Goal: Transaction & Acquisition: Purchase product/service

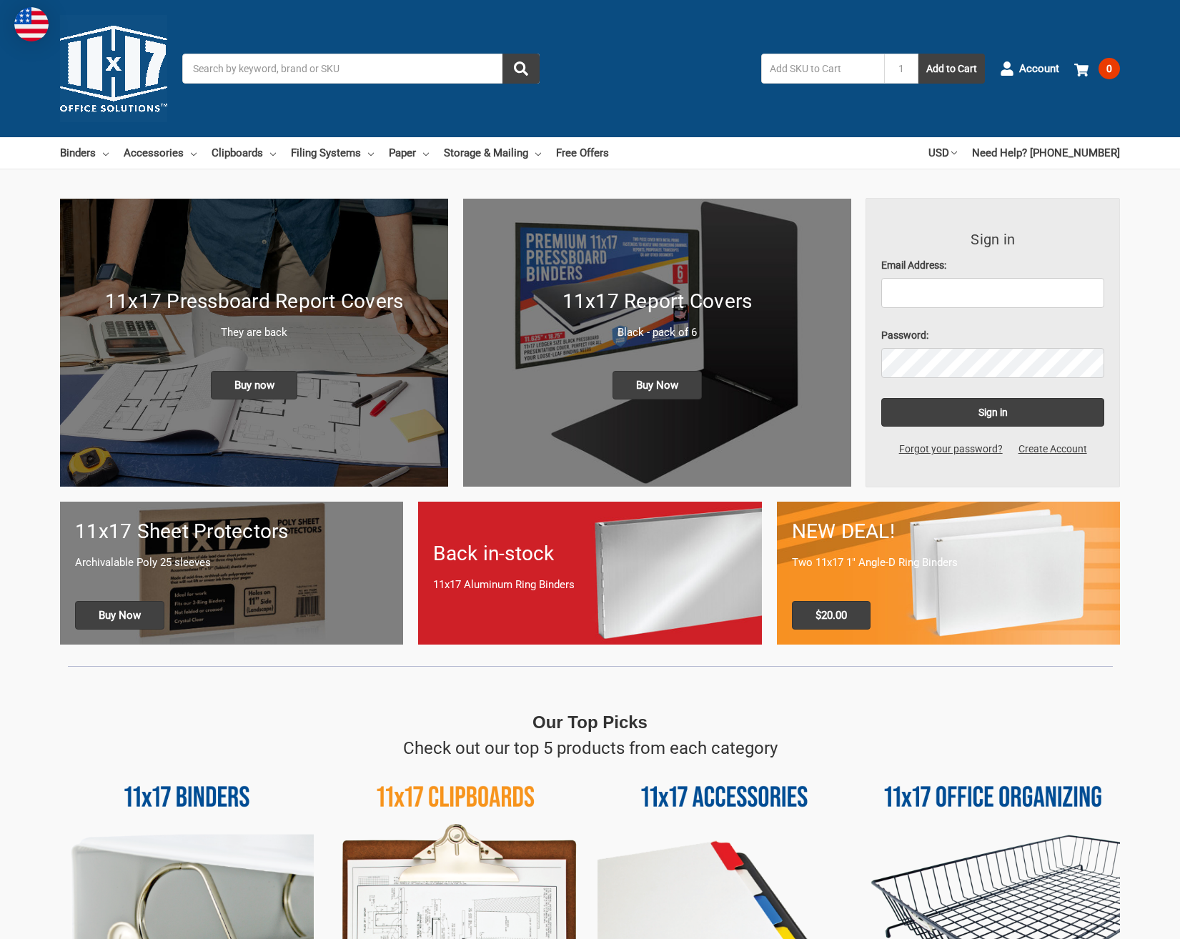
click at [73, 152] on link "Binders" at bounding box center [84, 152] width 49 height 31
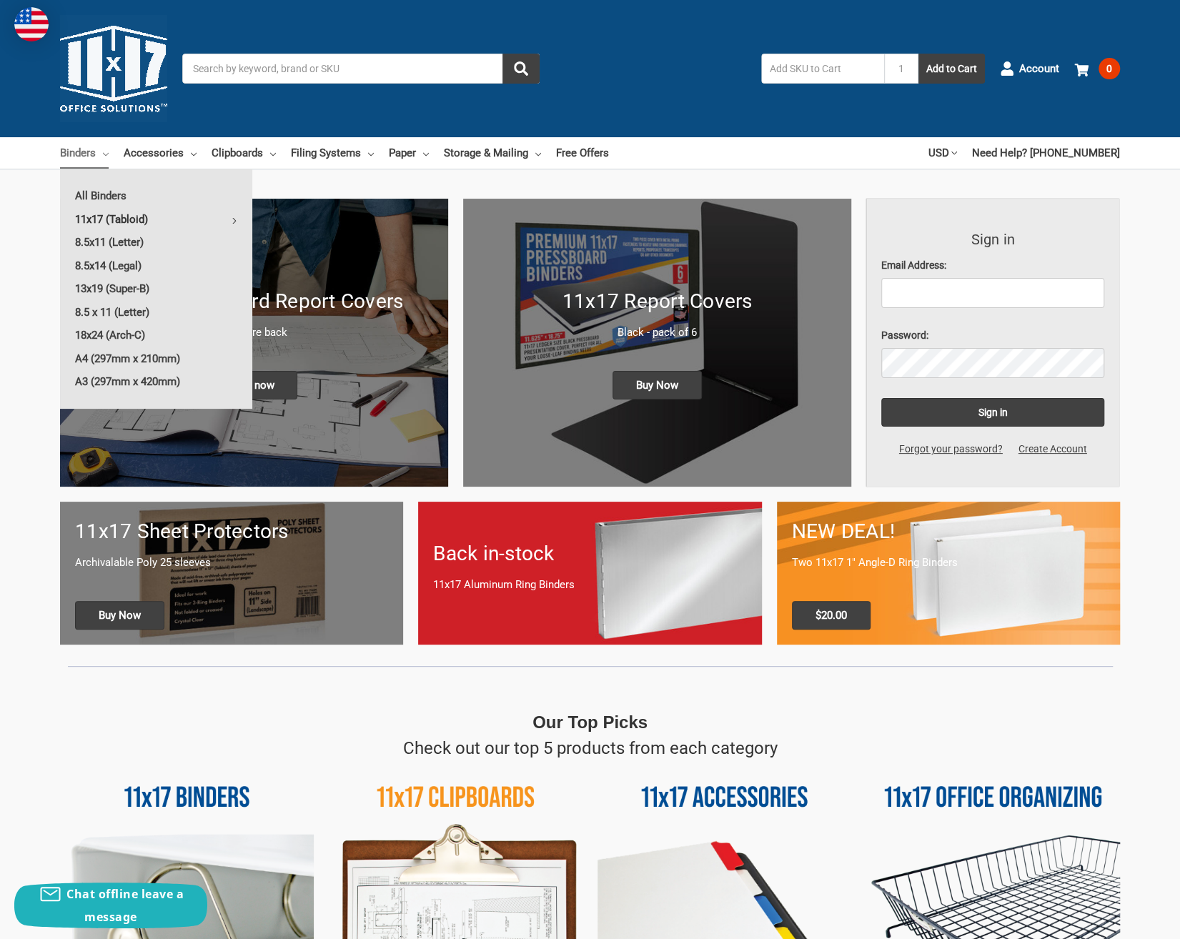
click at [96, 219] on link "11x17 (Tabloid)" at bounding box center [156, 219] width 192 height 23
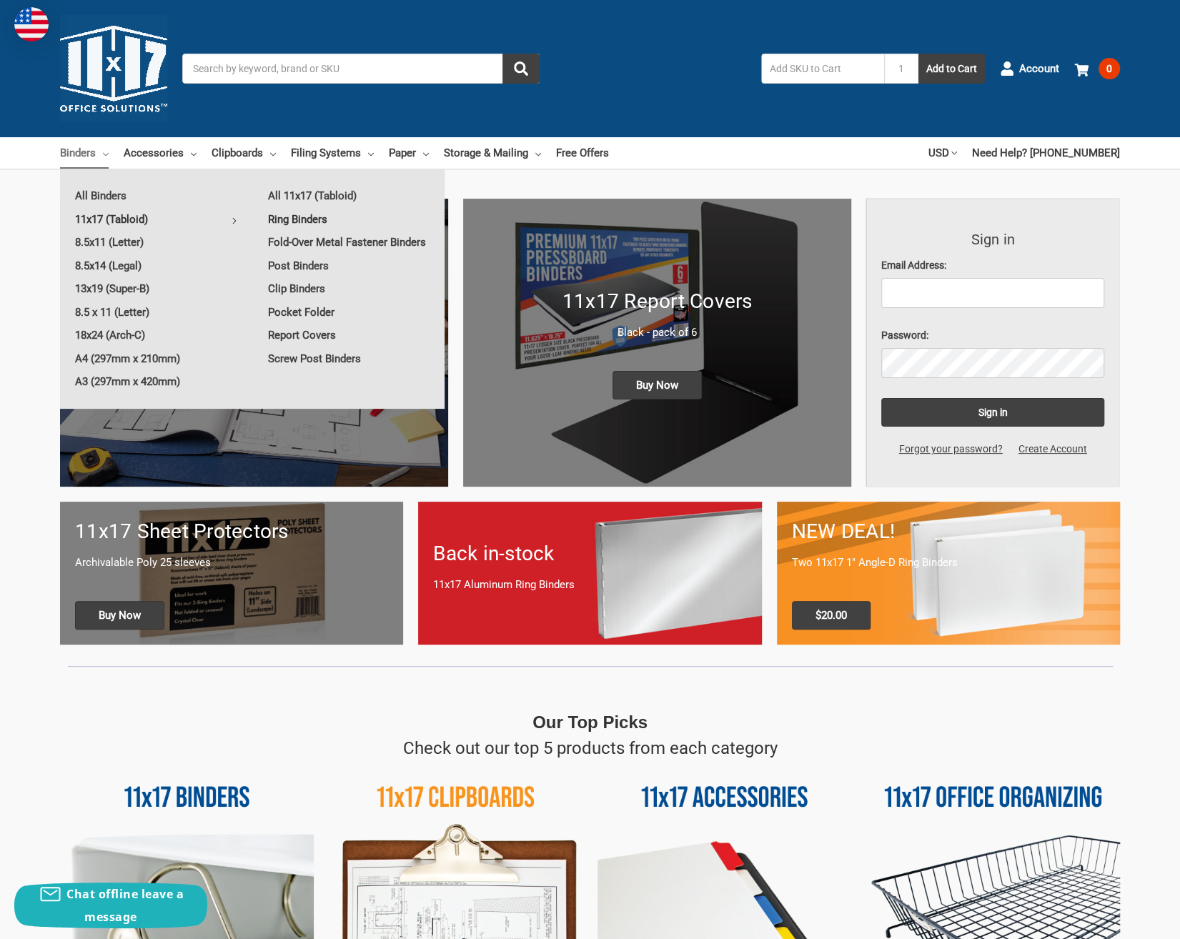
click at [310, 217] on link "Ring Binders" at bounding box center [349, 219] width 192 height 23
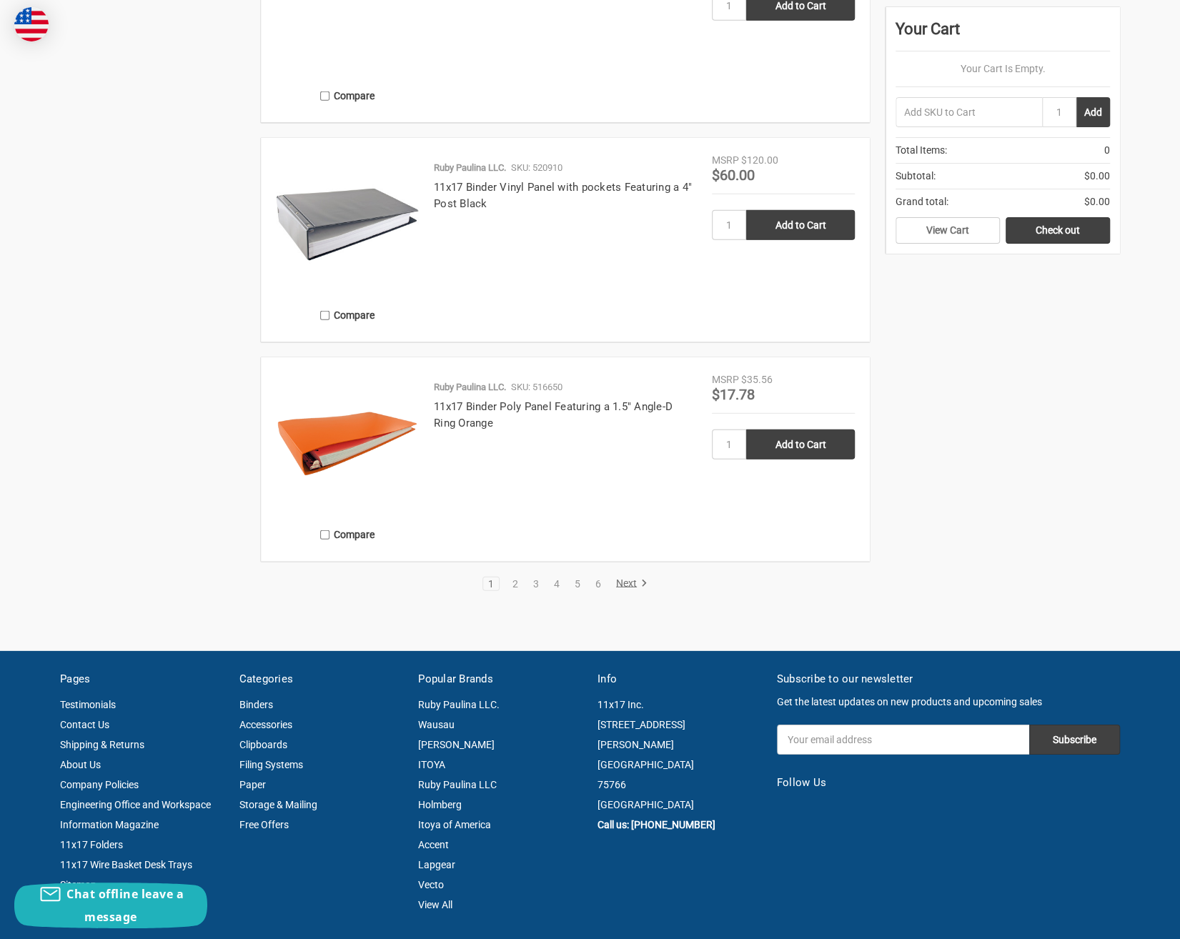
scroll to position [2418, 0]
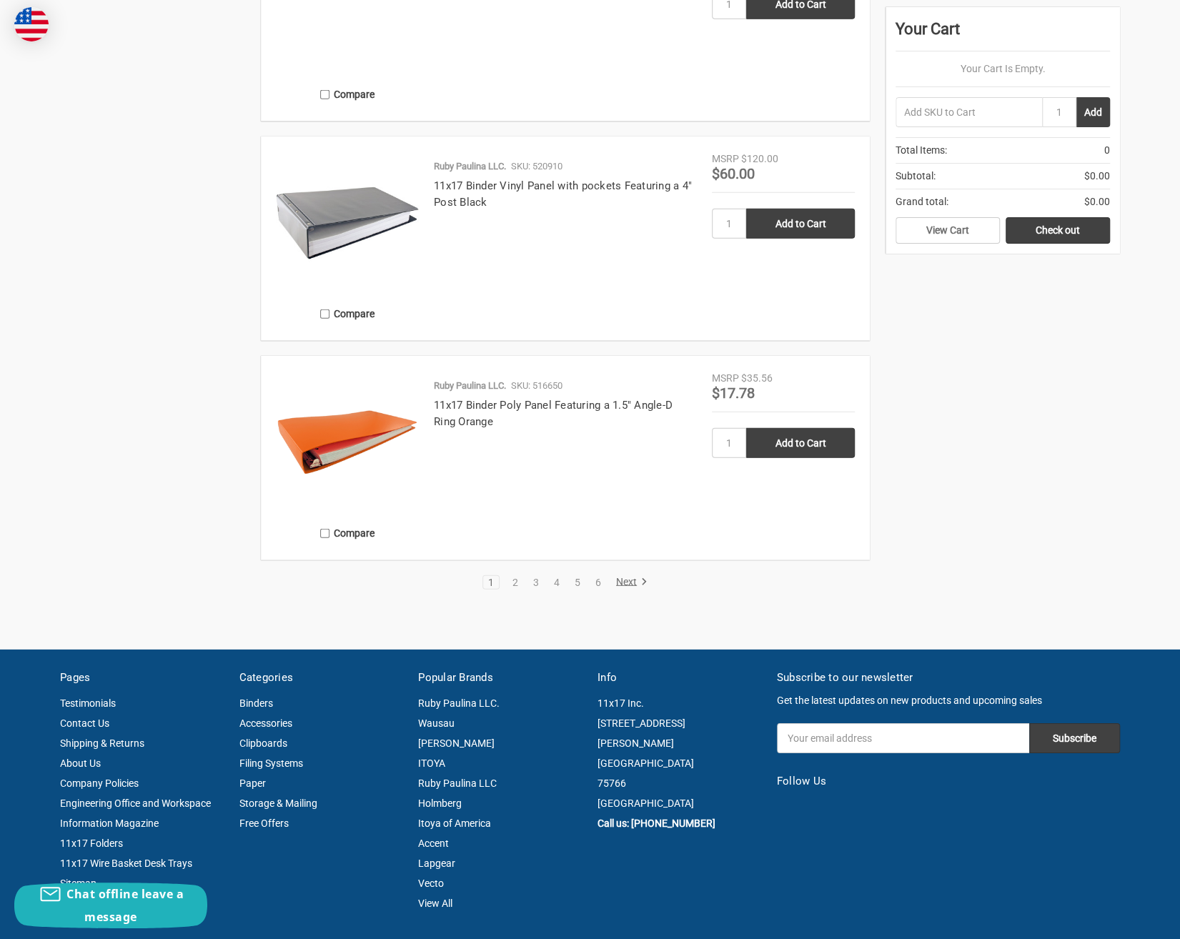
click at [614, 582] on link "Next" at bounding box center [629, 582] width 36 height 13
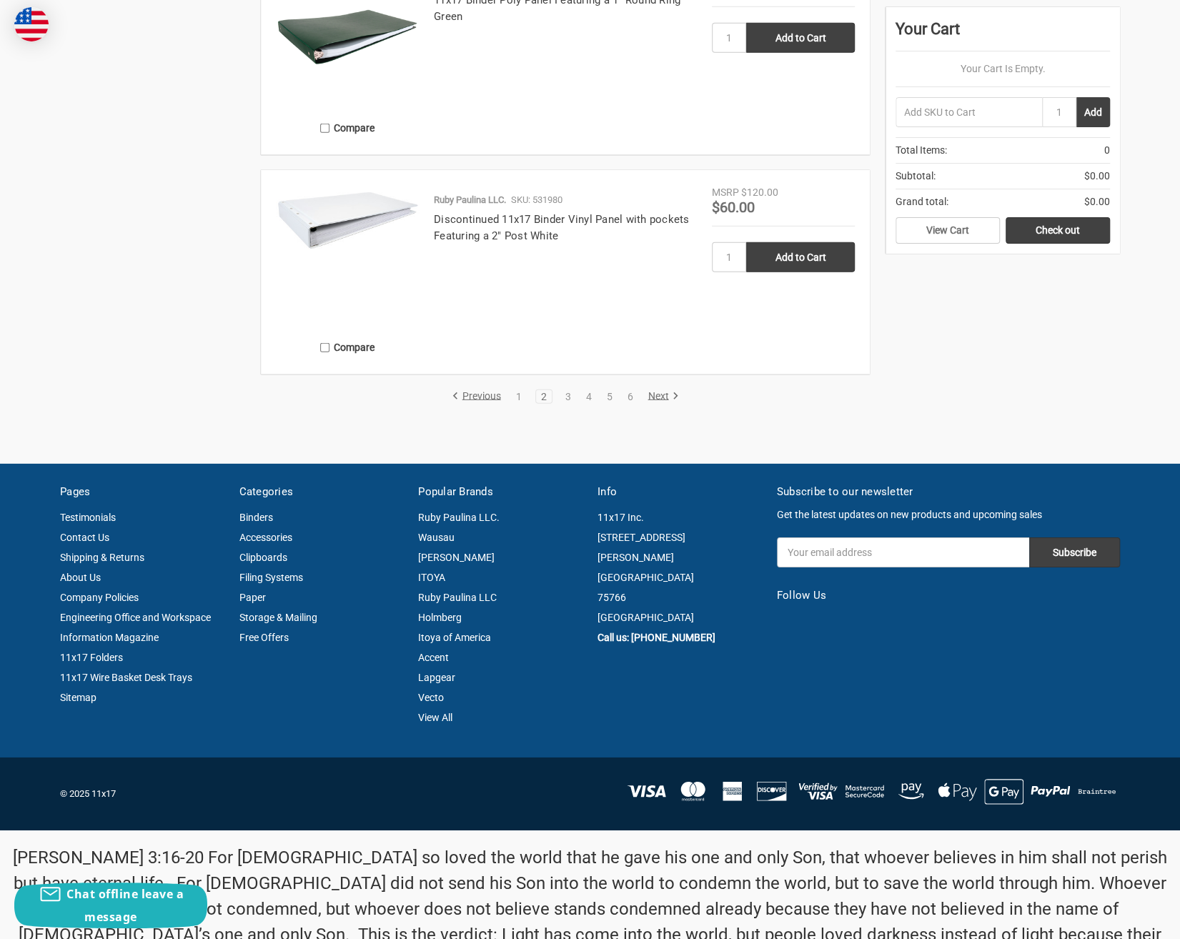
scroll to position [2629, 0]
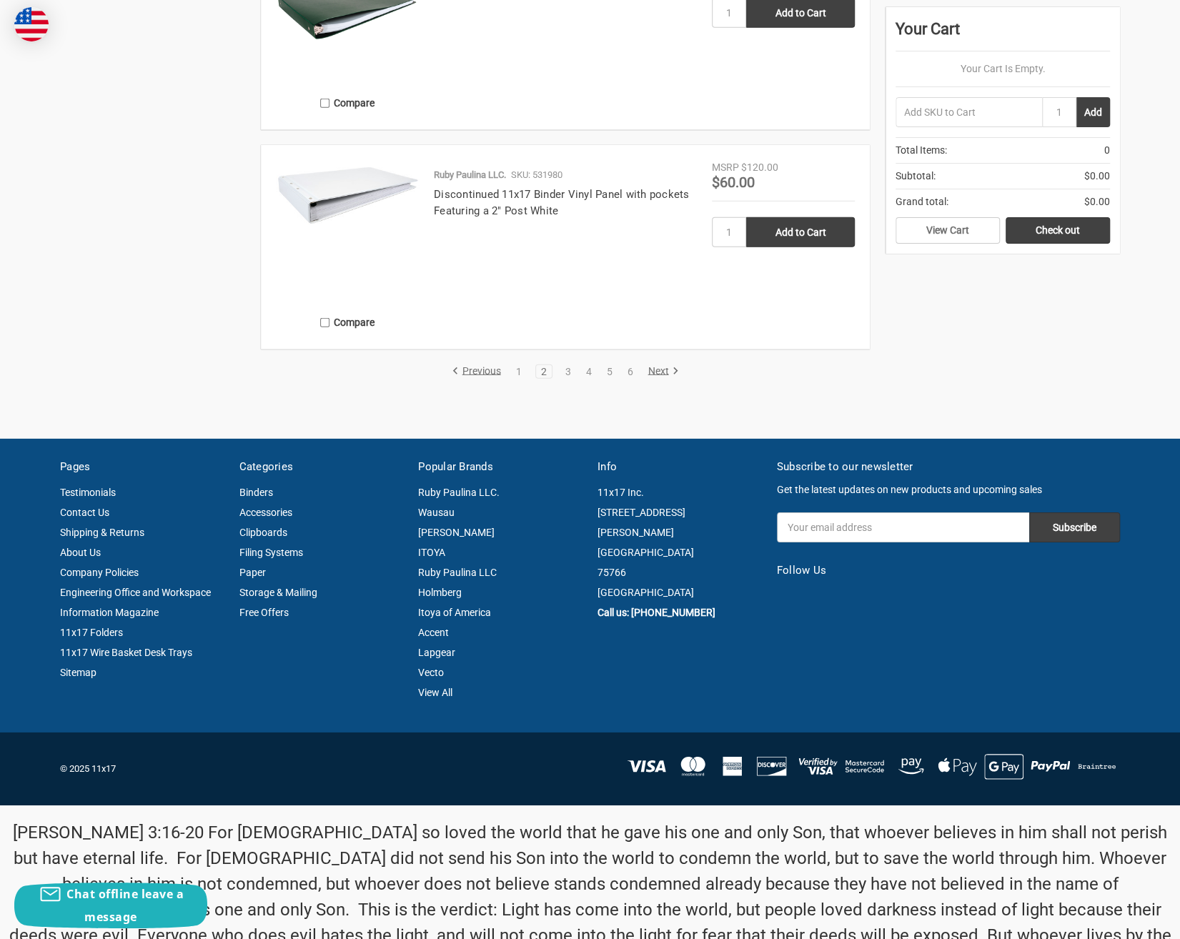
click at [657, 365] on link "Next" at bounding box center [660, 371] width 36 height 13
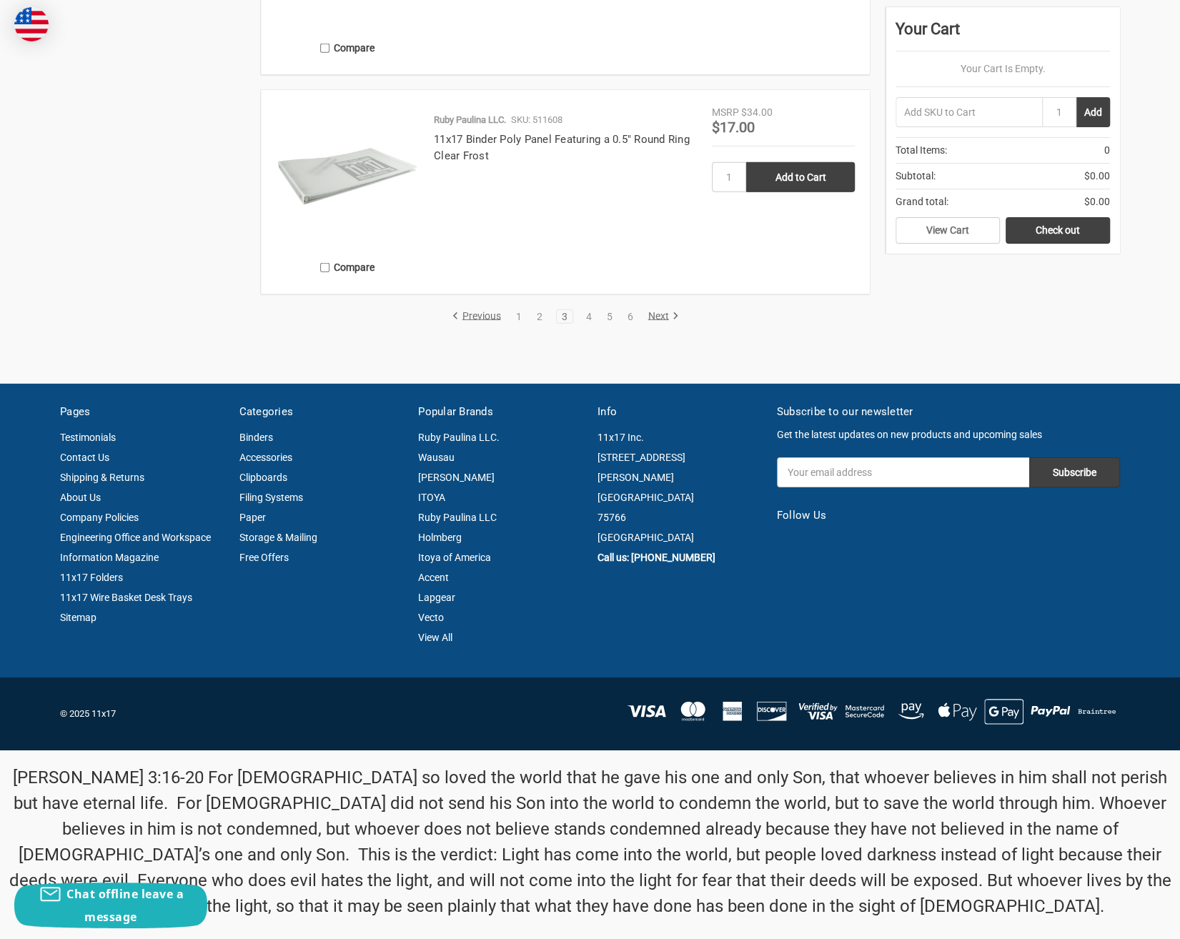
scroll to position [2693, 0]
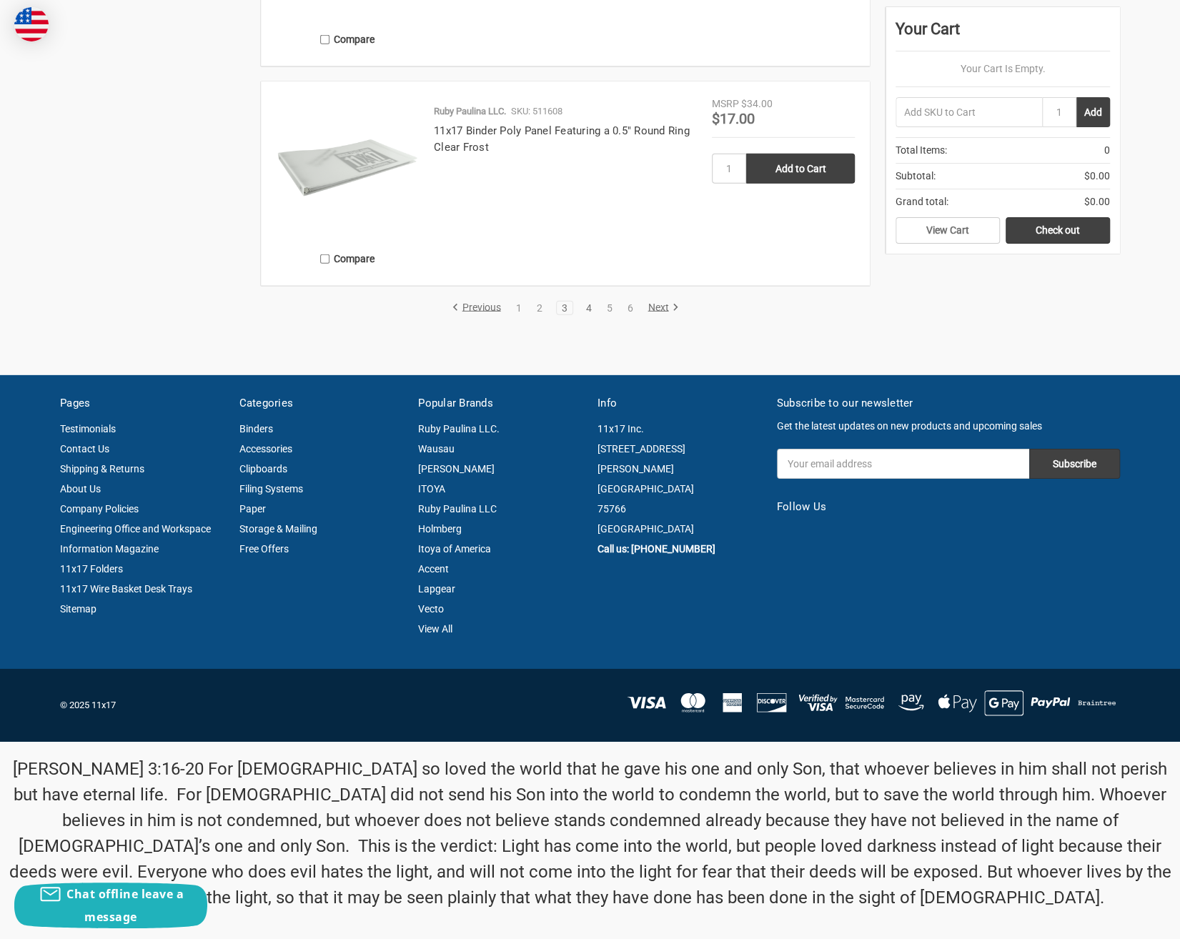
click at [593, 306] on link "4" at bounding box center [588, 308] width 16 height 10
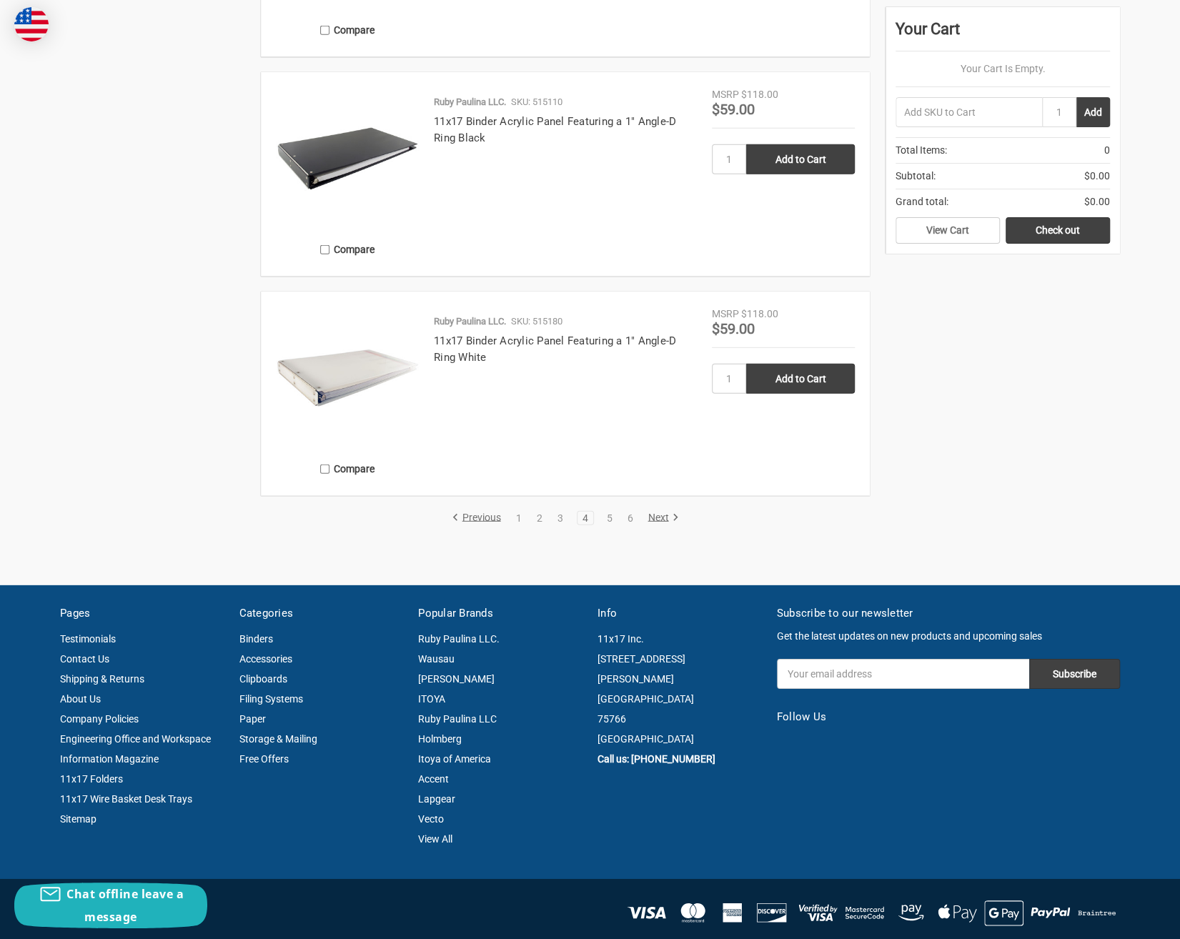
scroll to position [2481, 0]
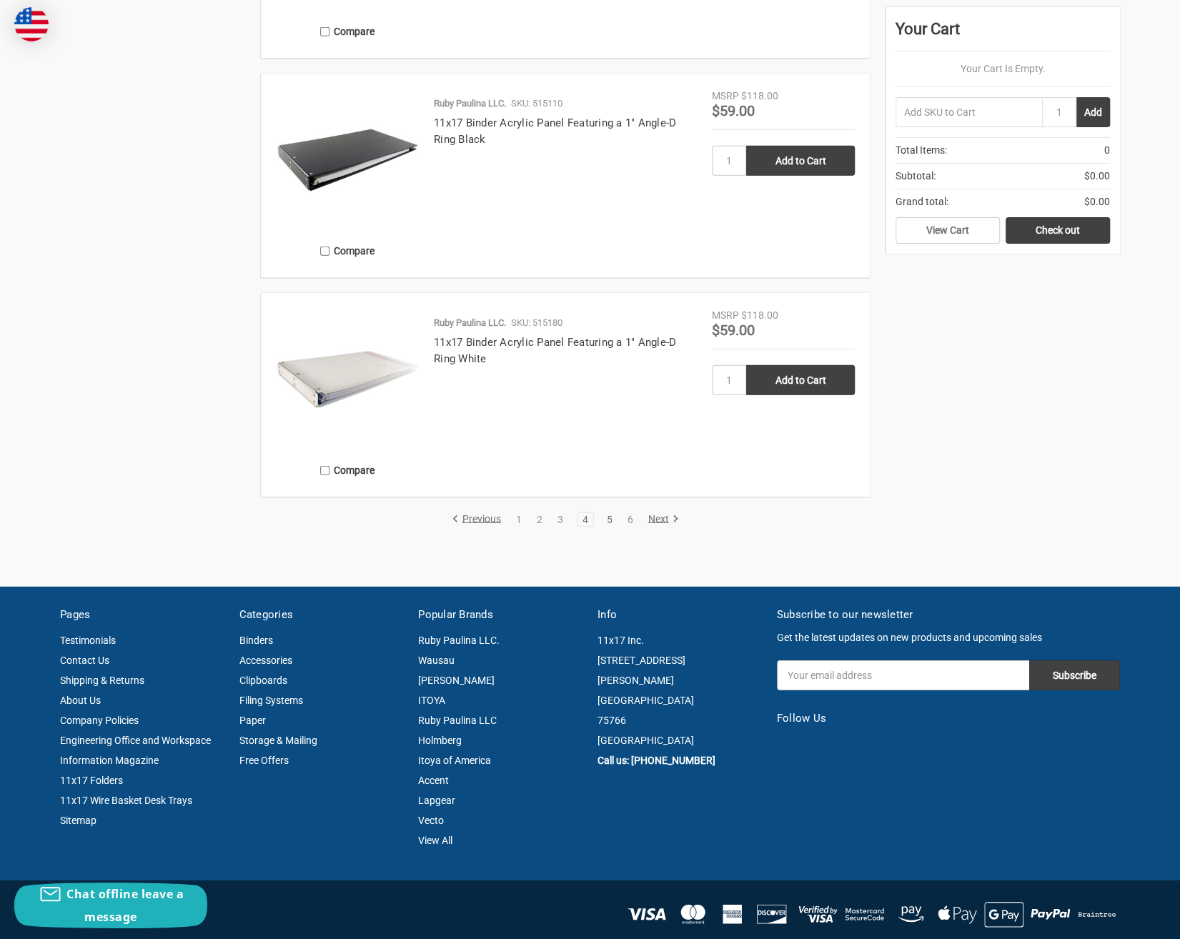
click at [609, 517] on link "5" at bounding box center [609, 520] width 16 height 10
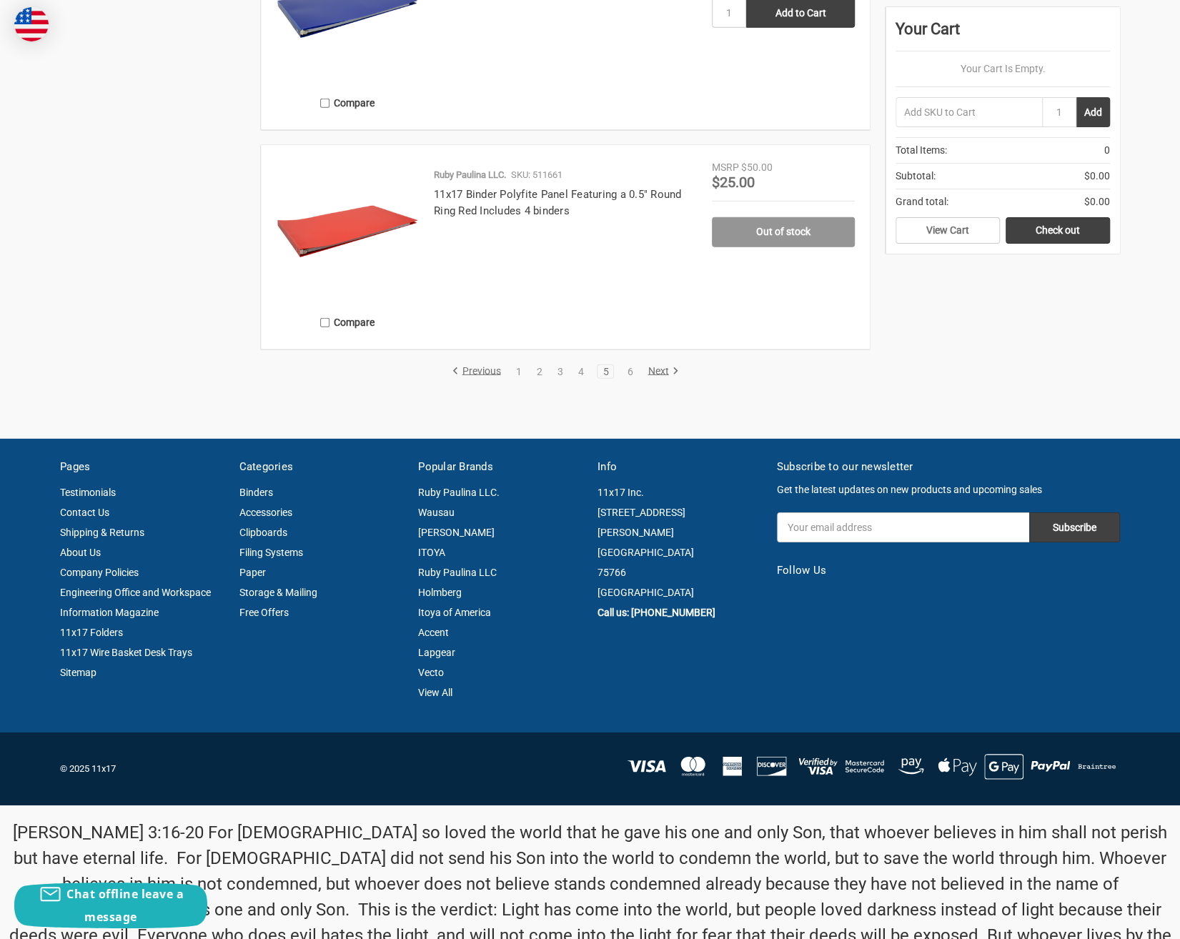
scroll to position [2693, 0]
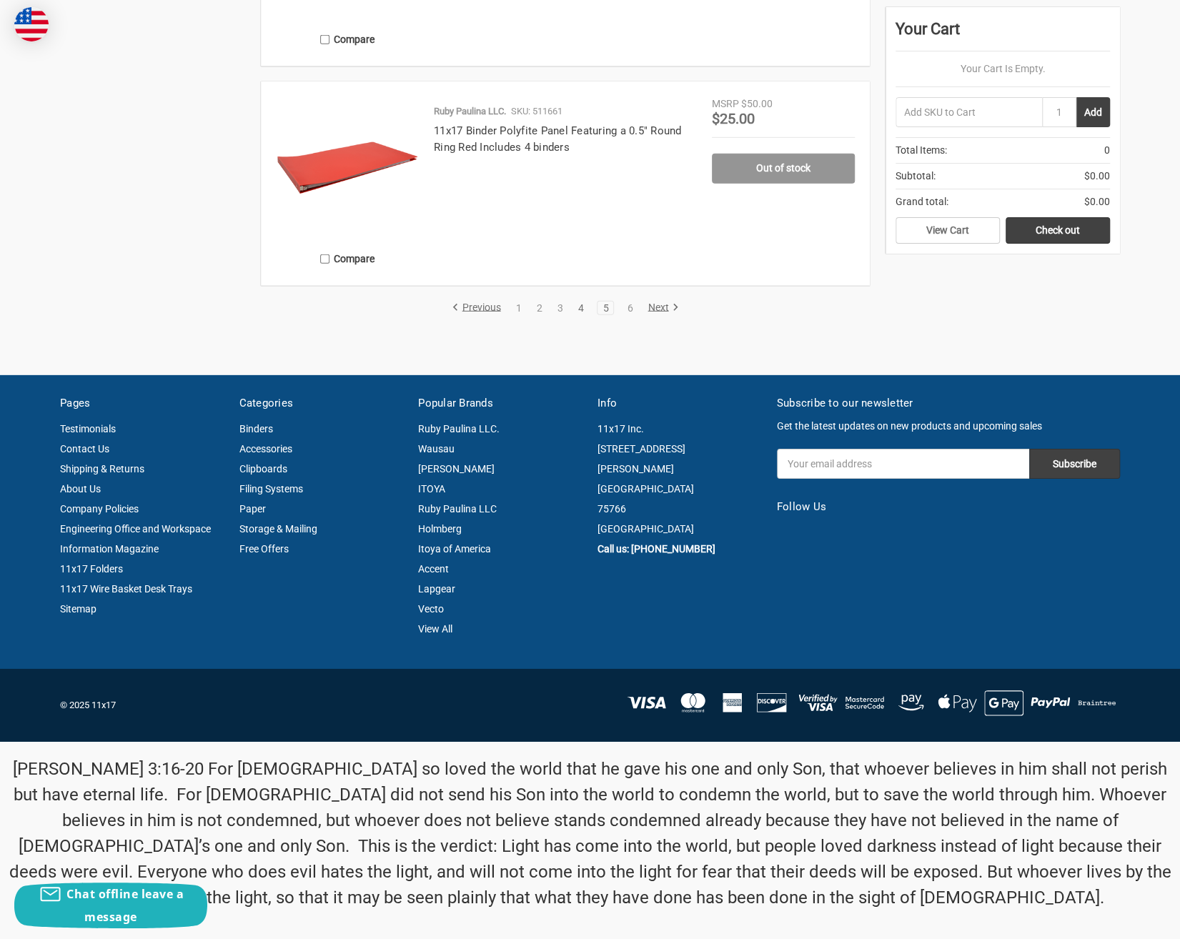
click at [583, 306] on link "4" at bounding box center [581, 308] width 16 height 10
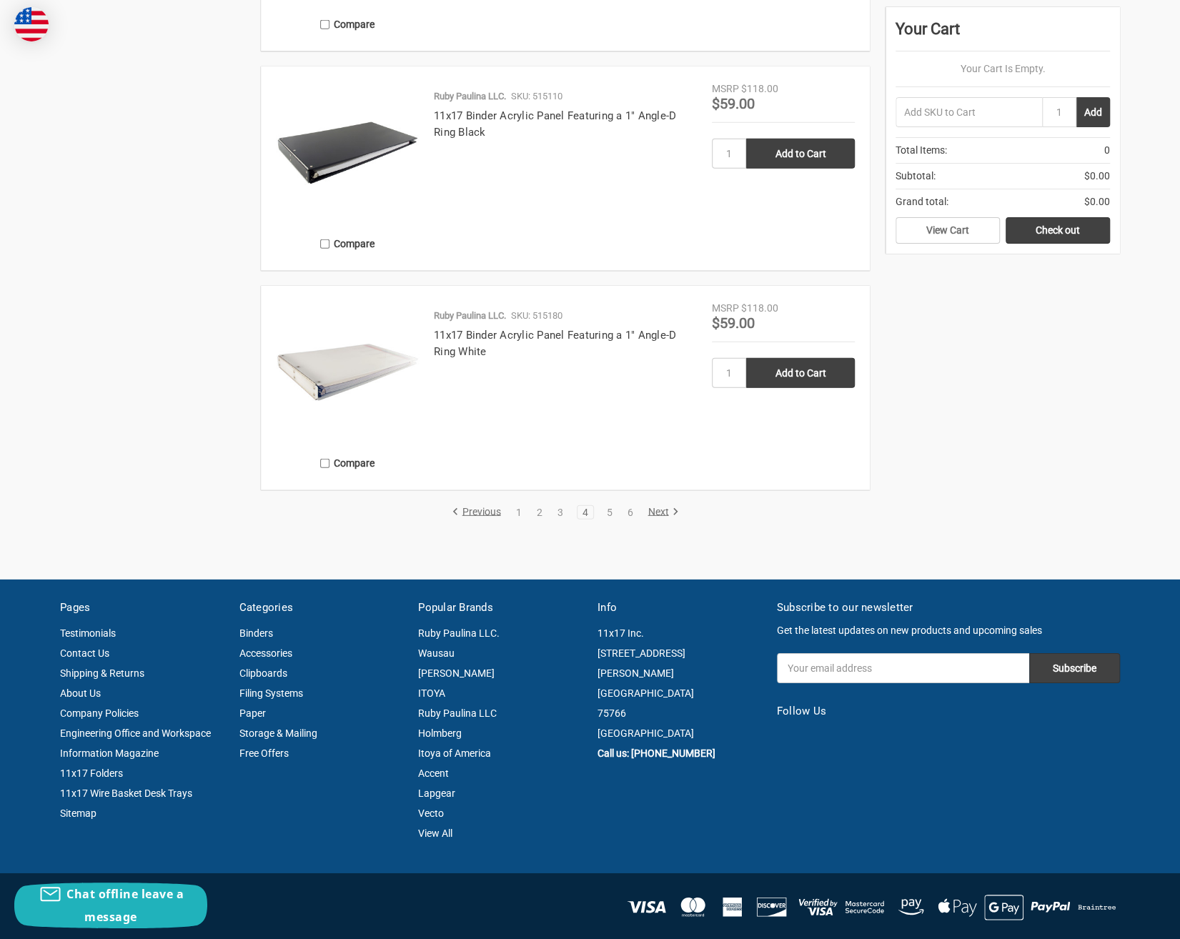
scroll to position [2693, 0]
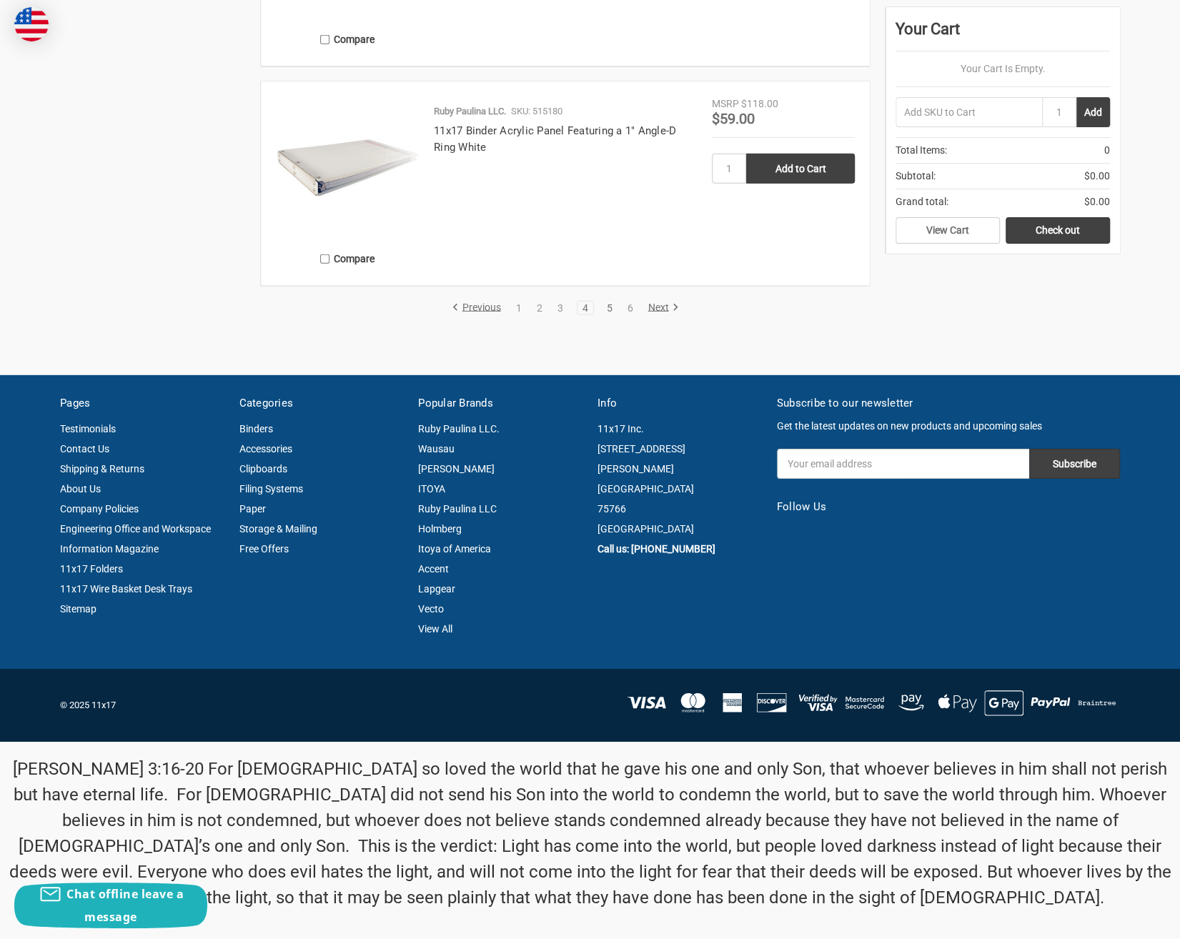
click at [609, 305] on link "5" at bounding box center [609, 308] width 16 height 10
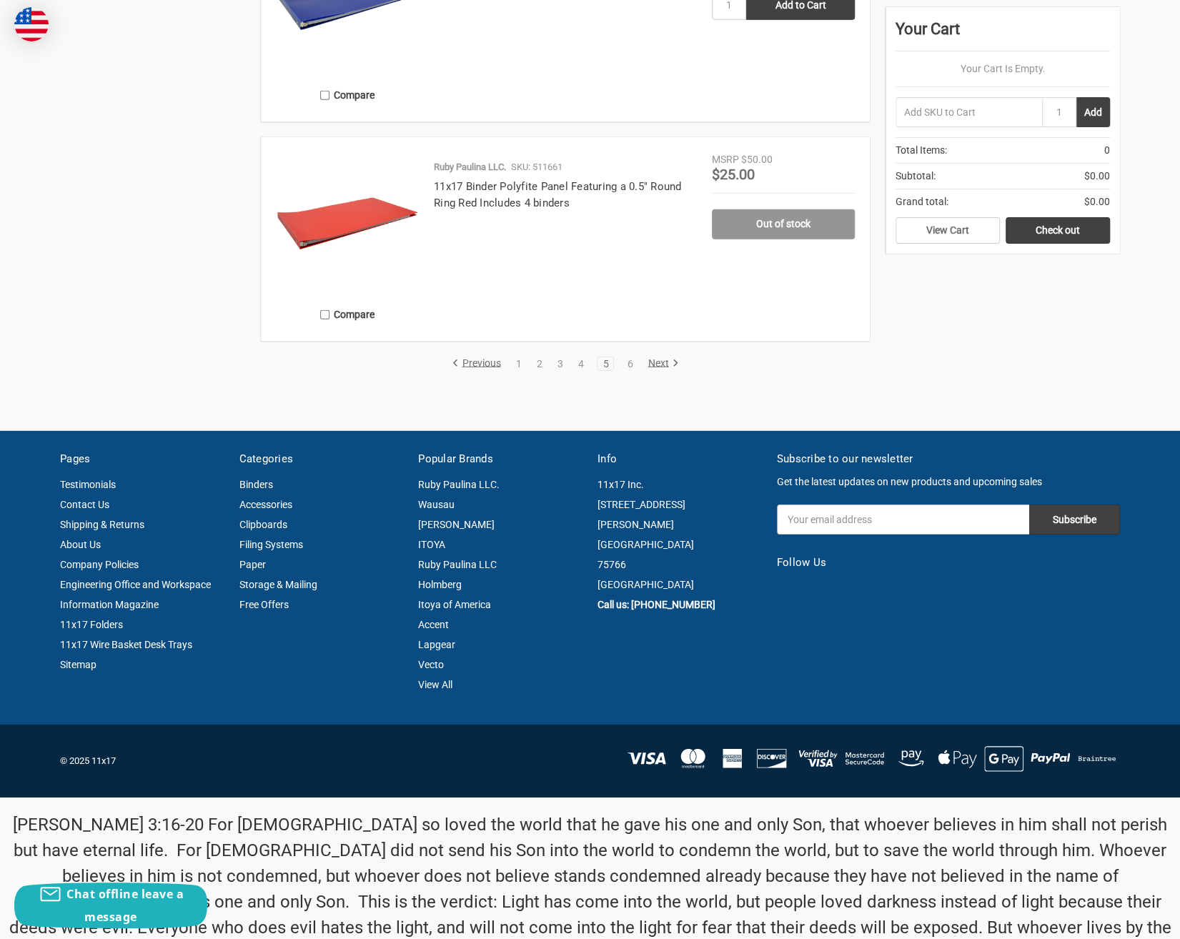
scroll to position [2693, 0]
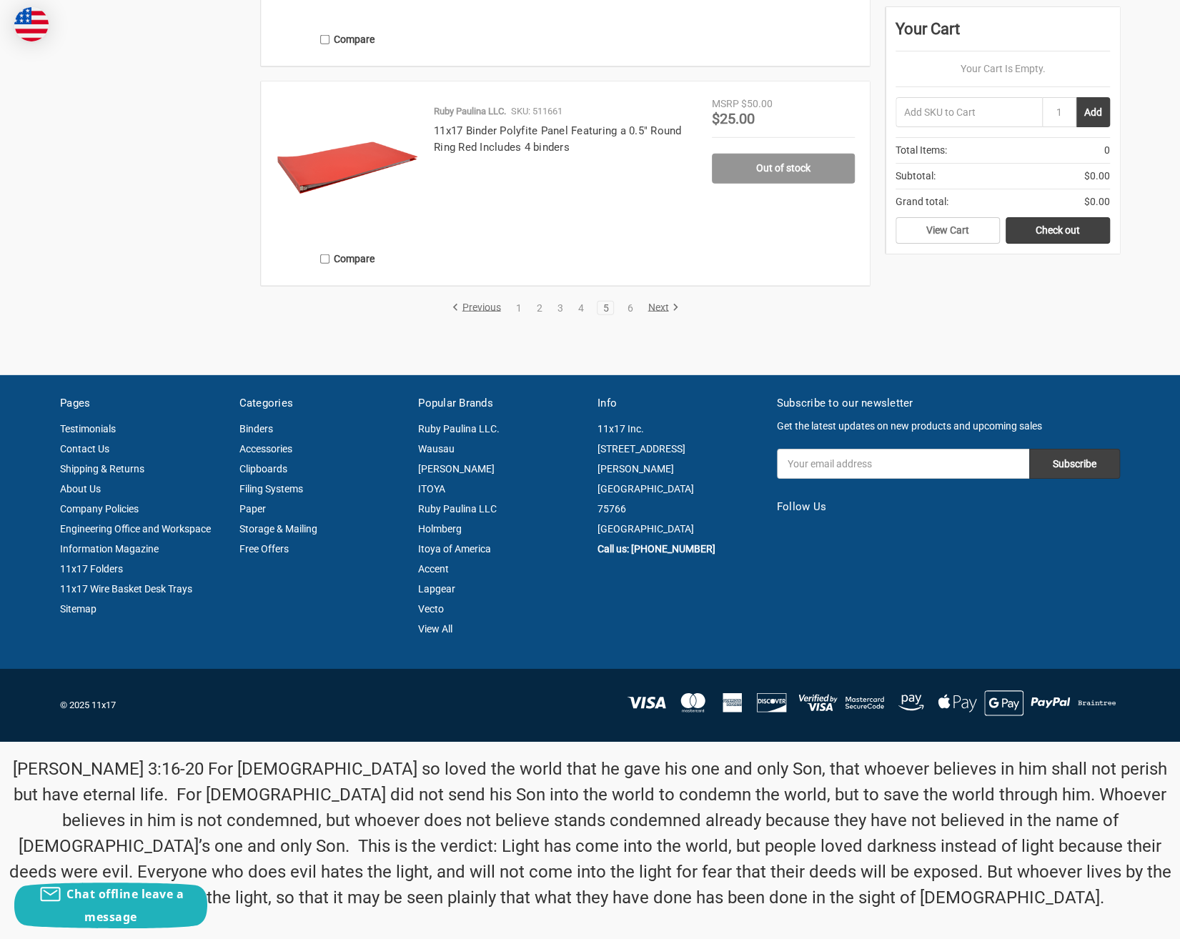
click at [657, 305] on link "Next" at bounding box center [660, 308] width 36 height 13
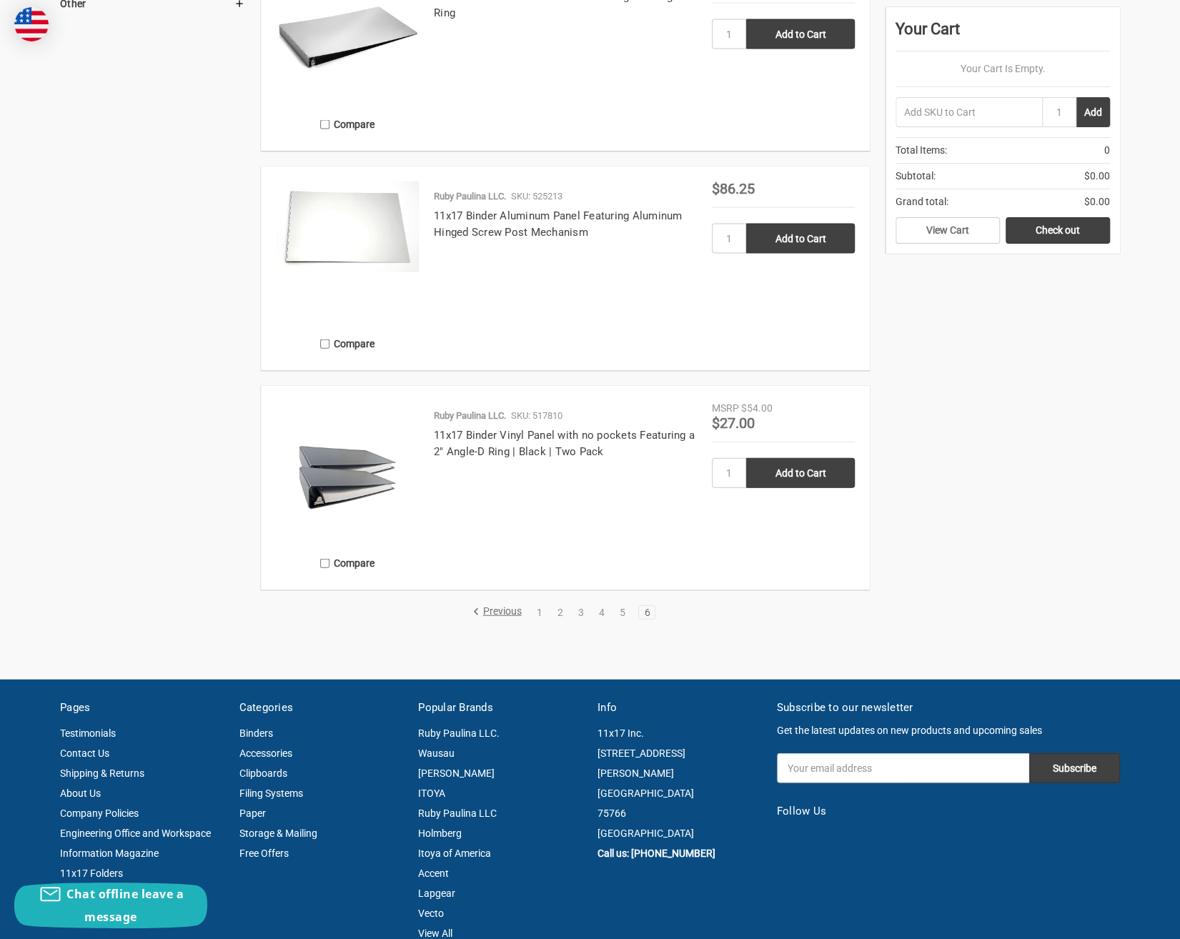
scroll to position [1978, 0]
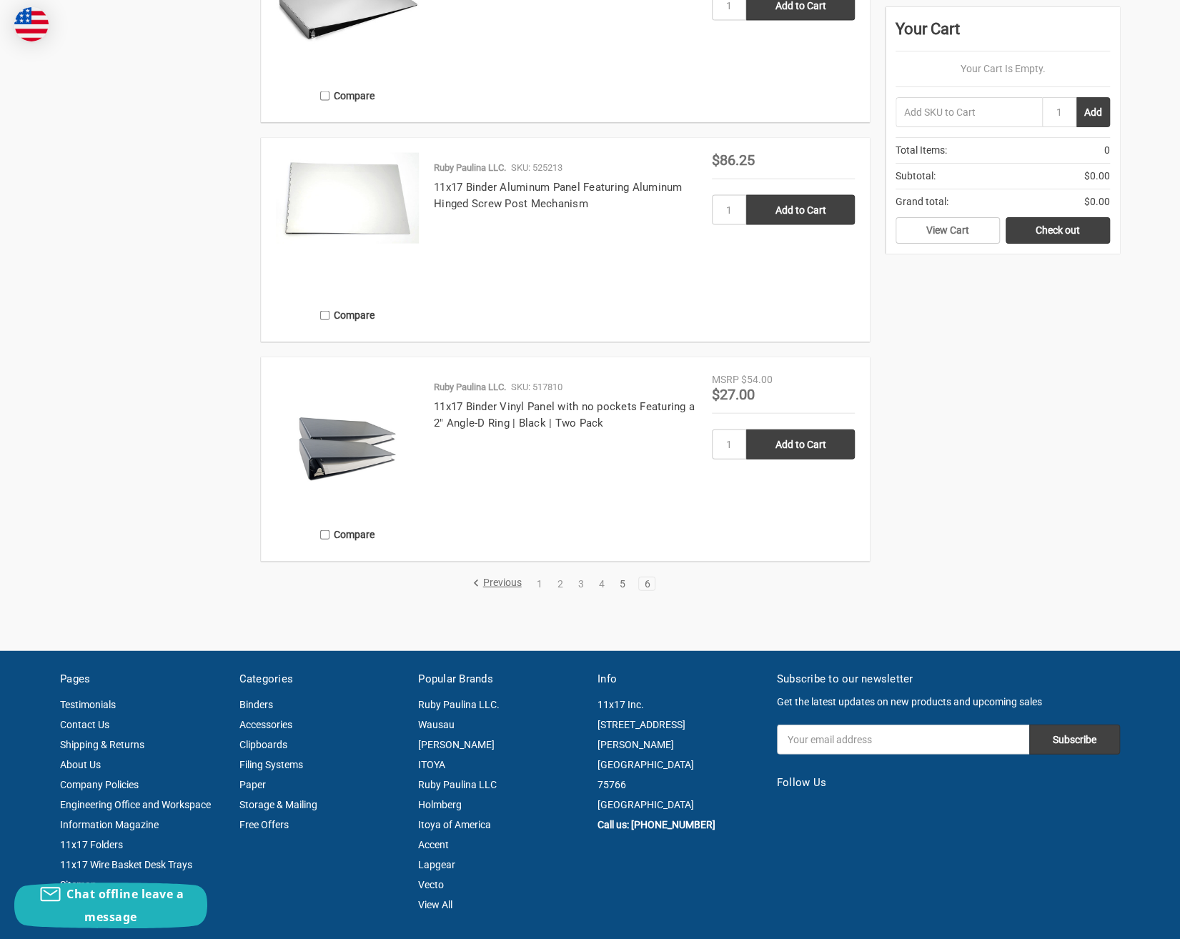
click at [622, 587] on link "5" at bounding box center [622, 584] width 16 height 10
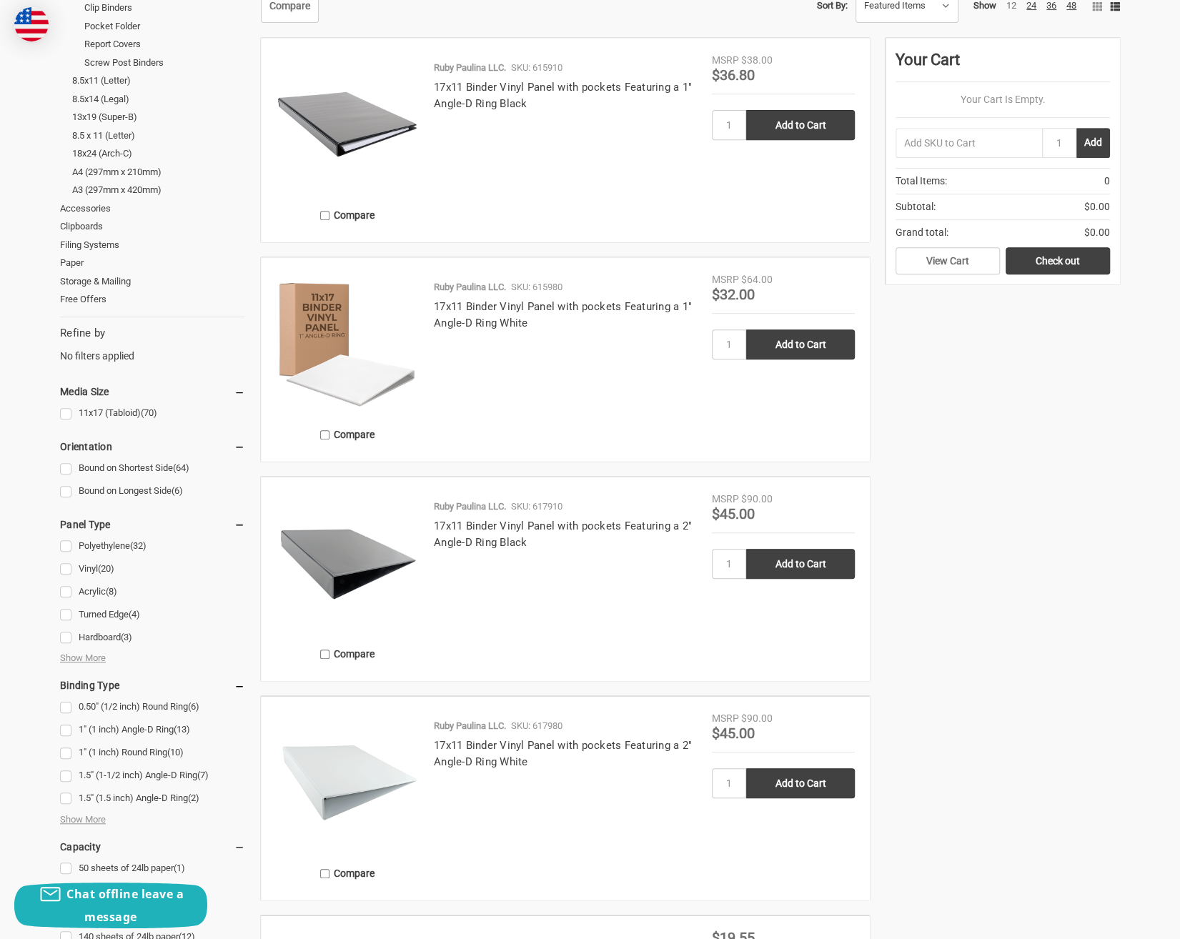
scroll to position [336, 0]
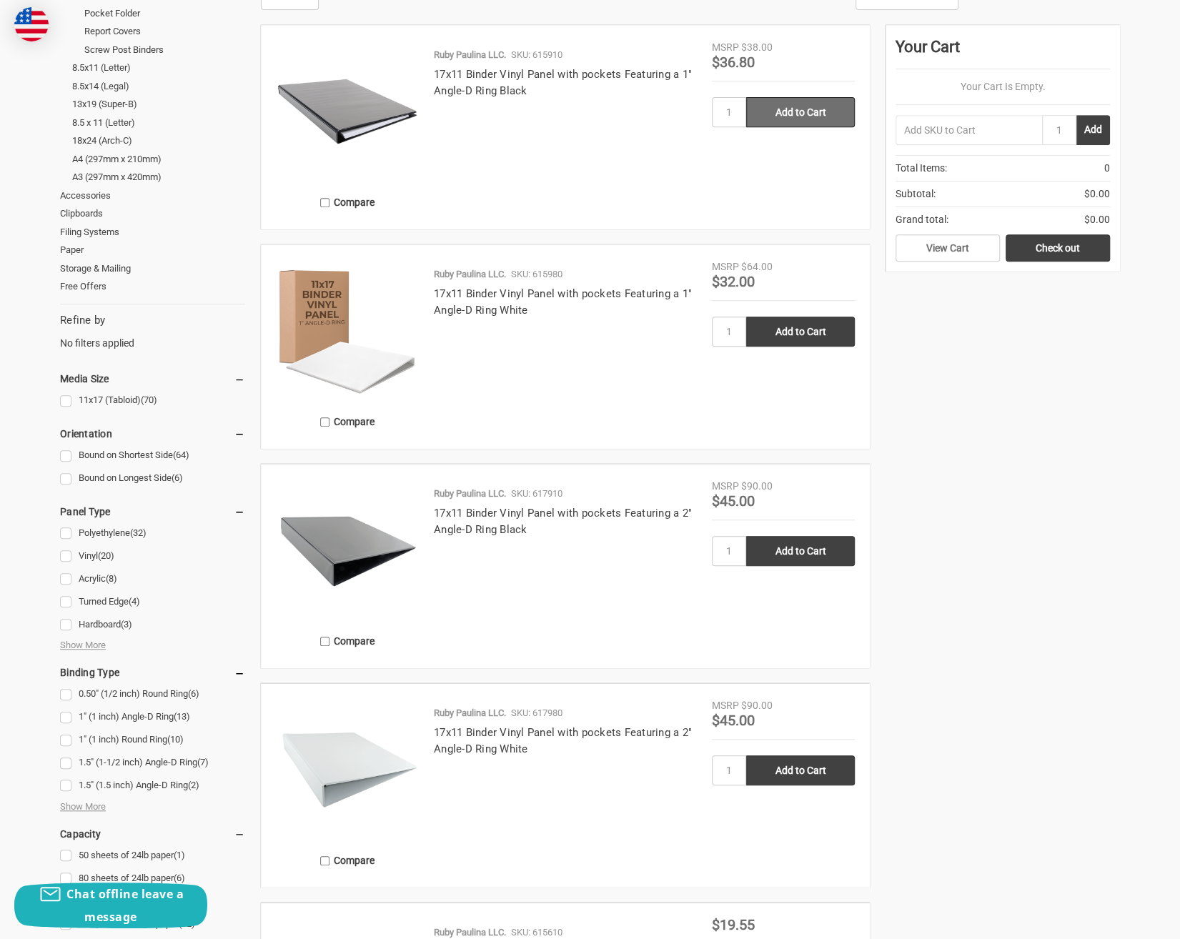
click at [800, 111] on input "Add to Cart" at bounding box center [800, 112] width 109 height 30
type input "Add to Cart"
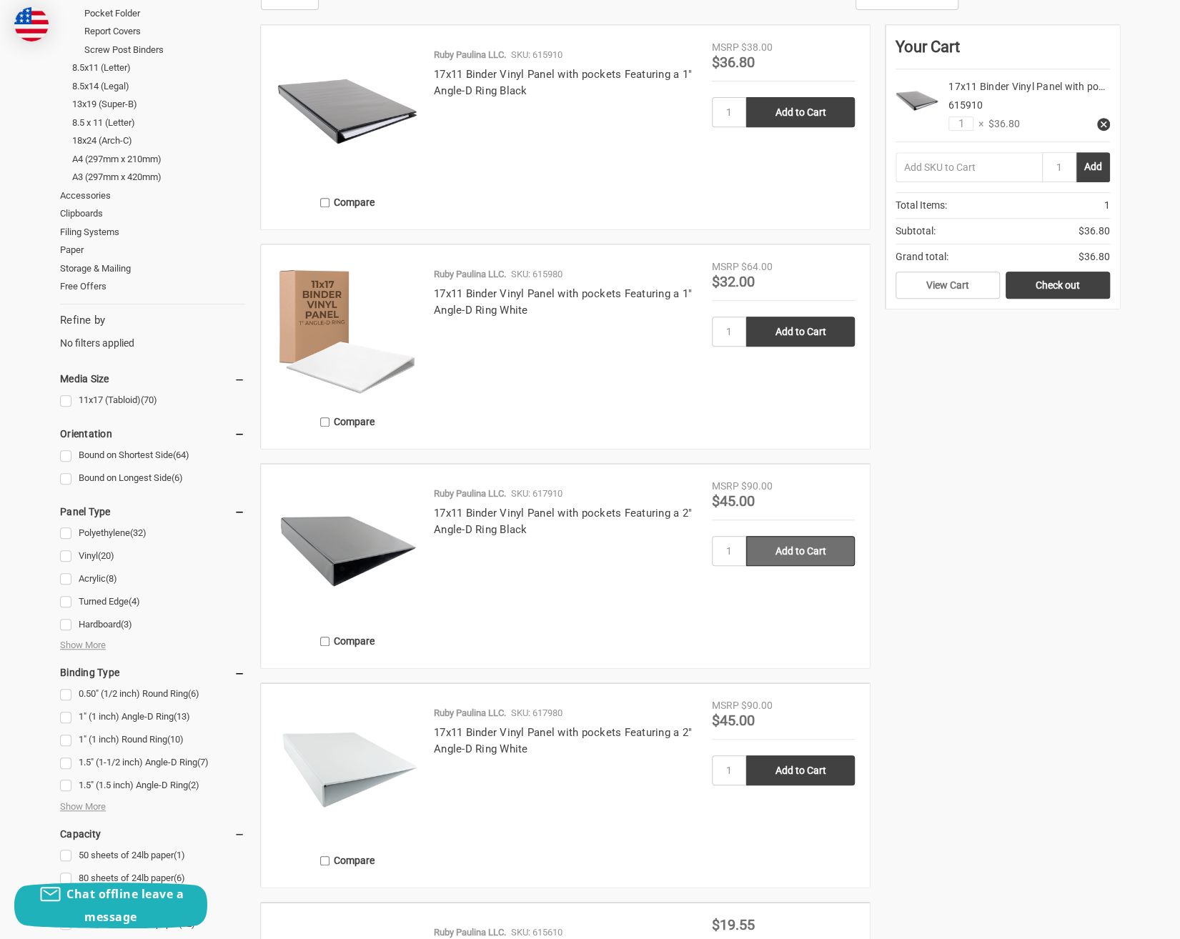
click at [810, 551] on input "Add to Cart" at bounding box center [800, 551] width 109 height 30
type input "Add to Cart"
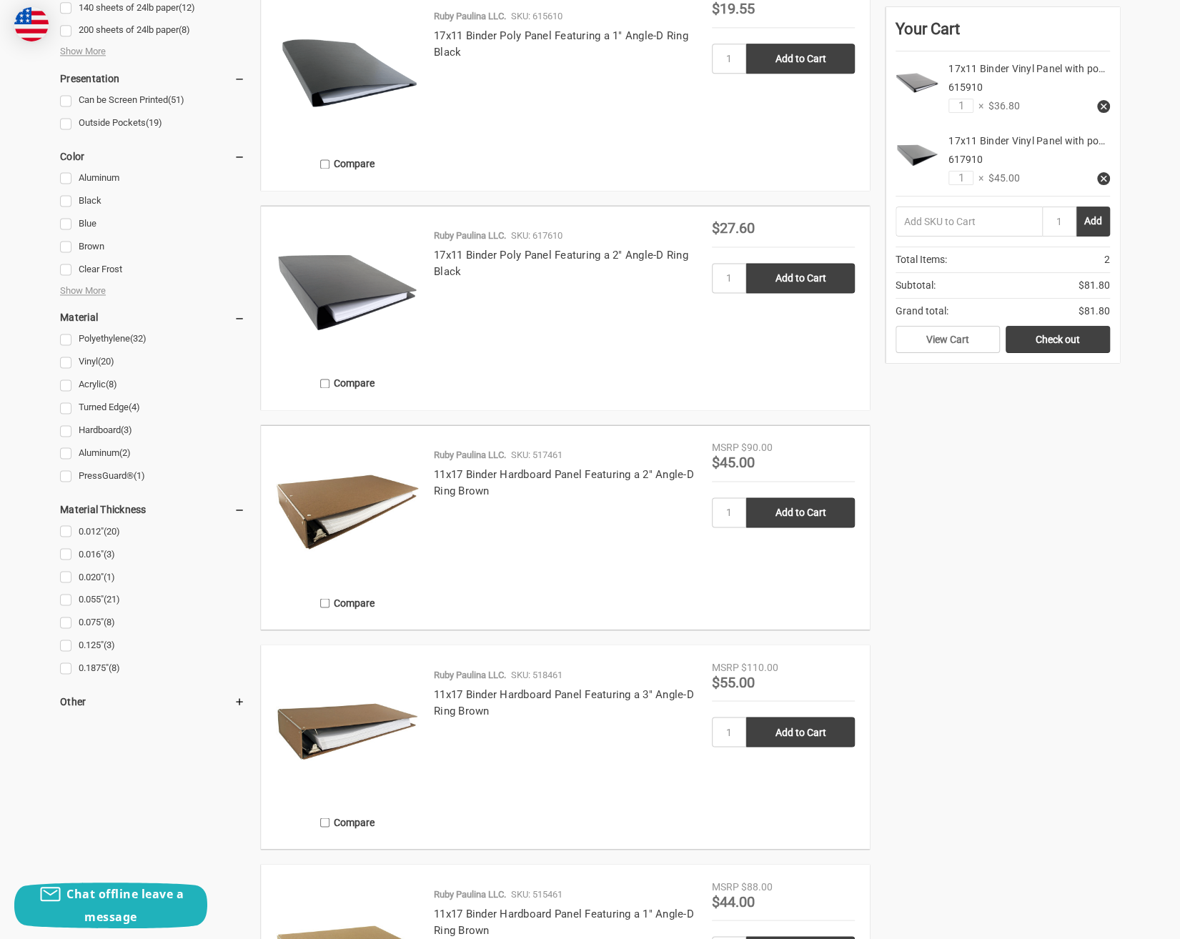
scroll to position [1254, 0]
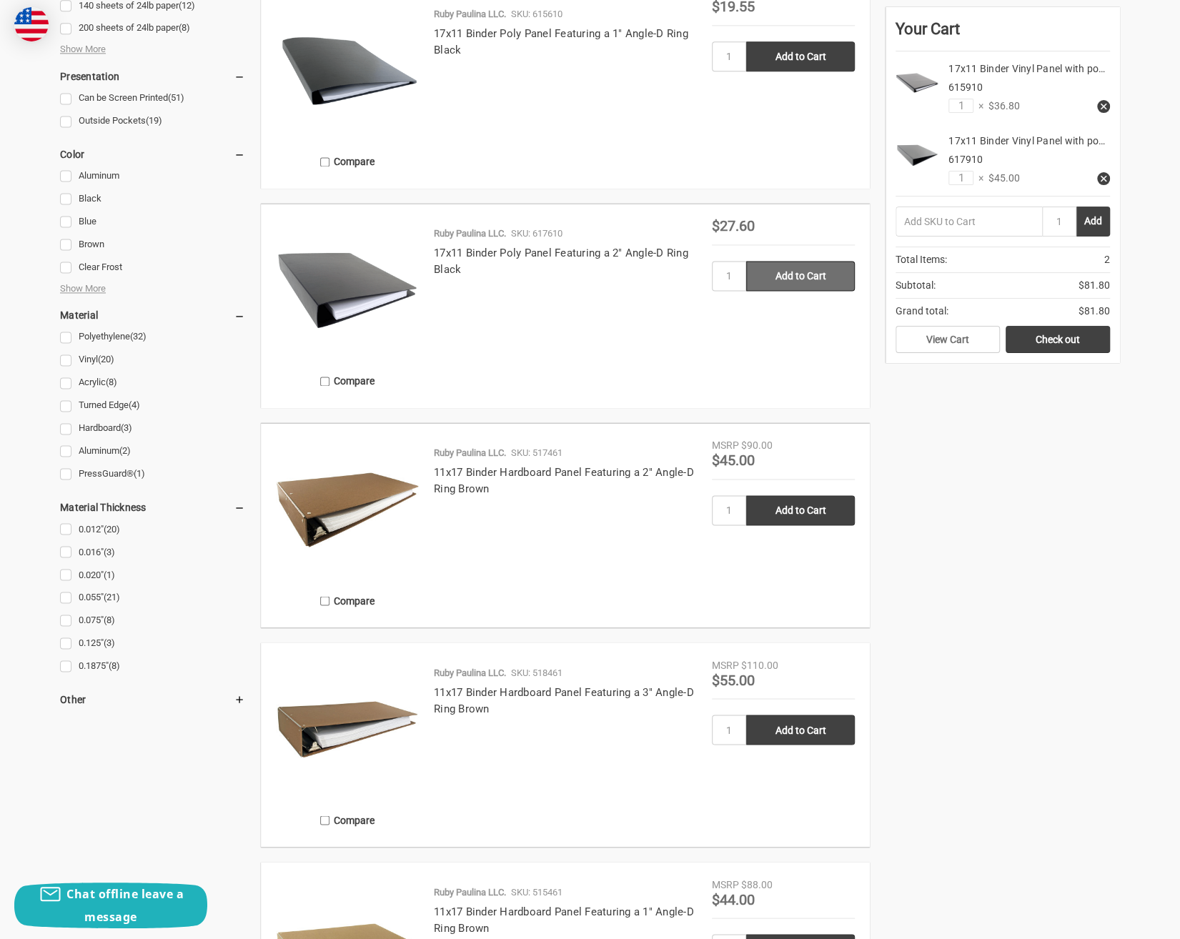
click at [810, 275] on input "Add to Cart" at bounding box center [800, 276] width 109 height 30
type input "Add to Cart"
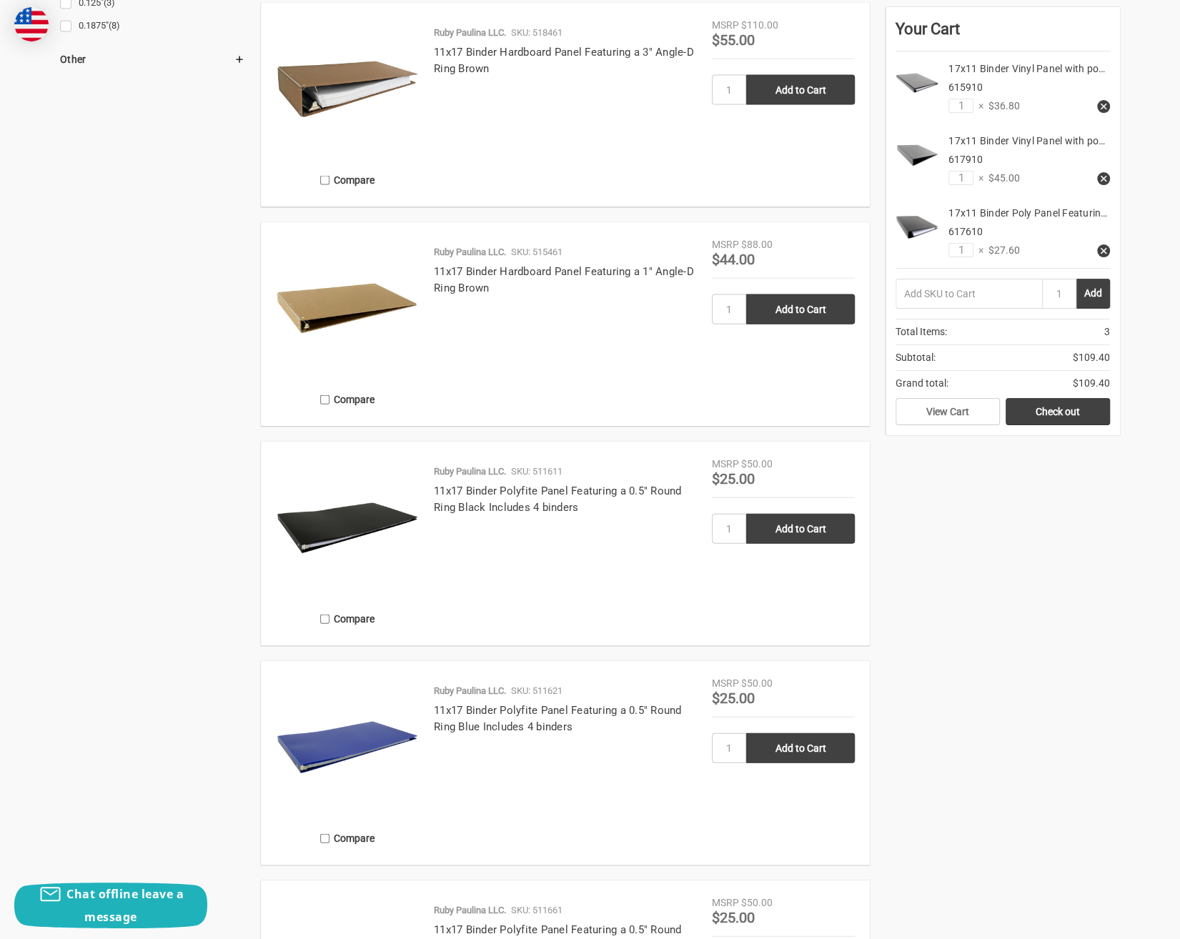
scroll to position [1814, 0]
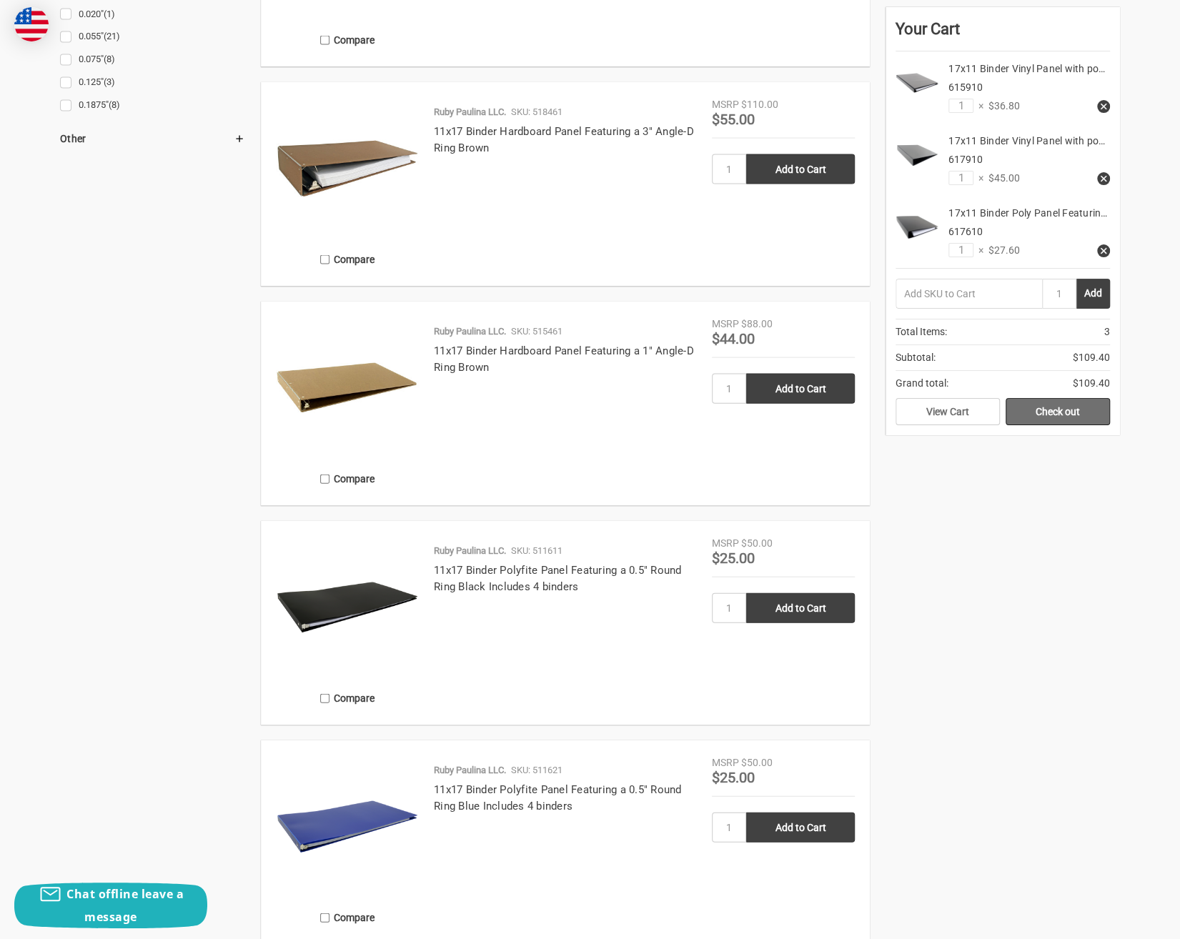
click at [1058, 407] on link "Check out" at bounding box center [1057, 411] width 104 height 27
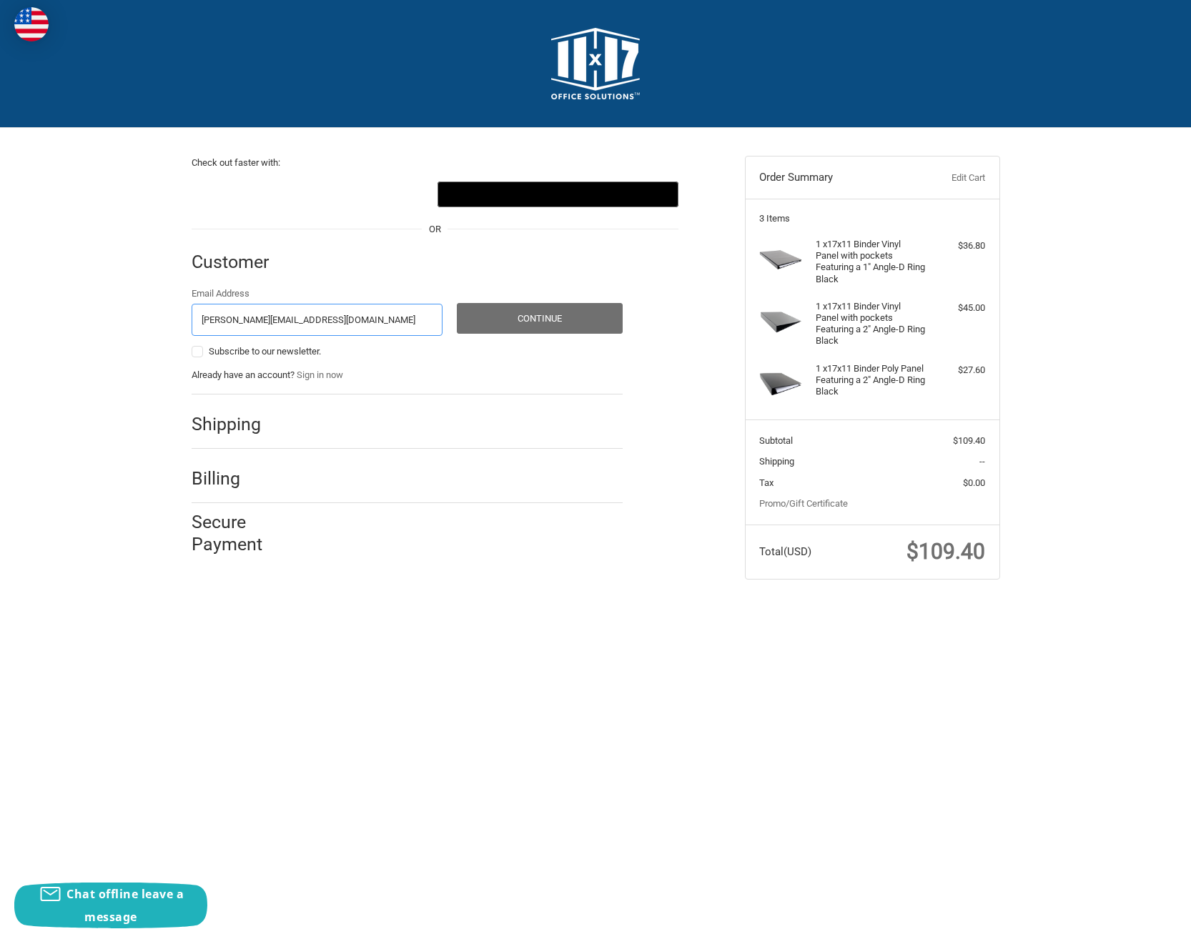
type input "brock@umclex.org"
click at [527, 314] on button "Continue" at bounding box center [540, 318] width 166 height 31
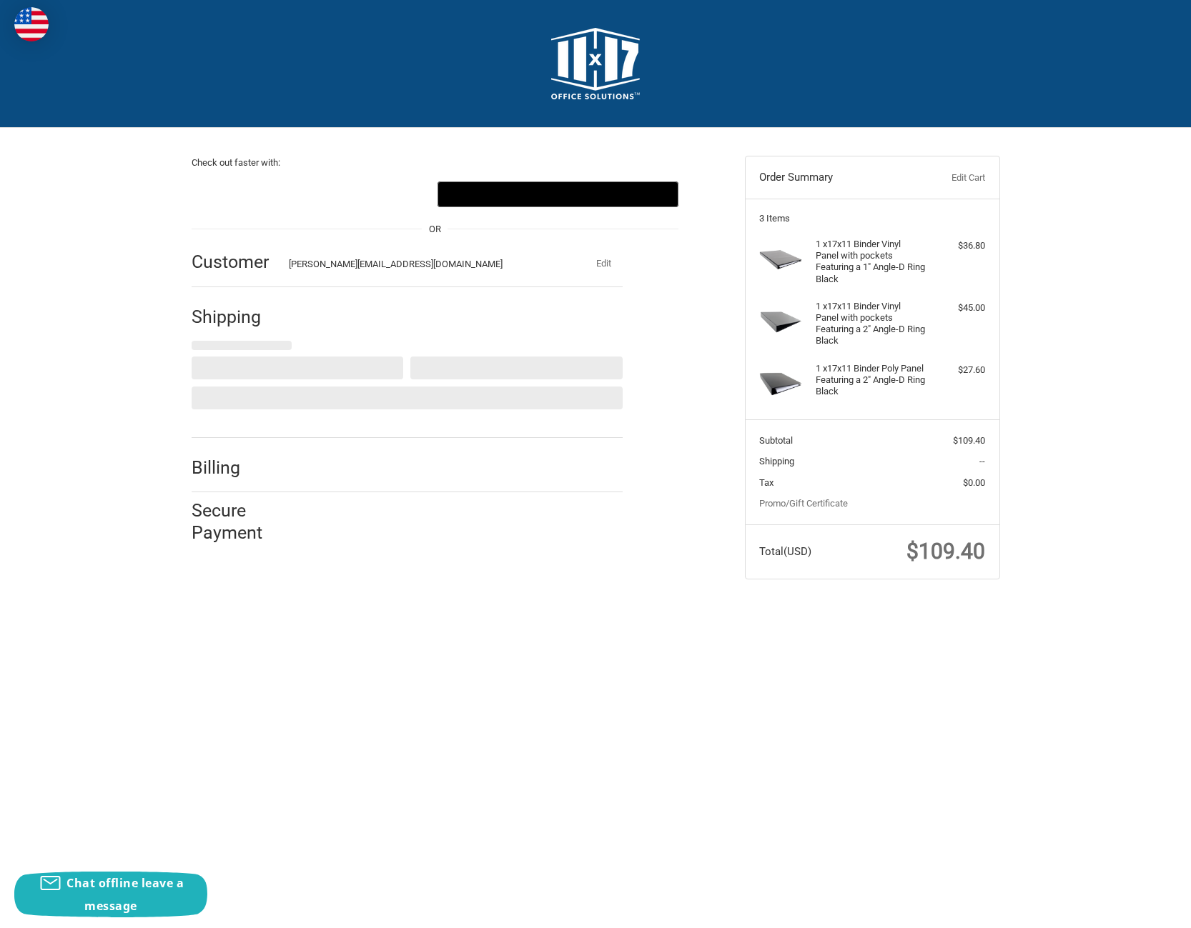
select select "US"
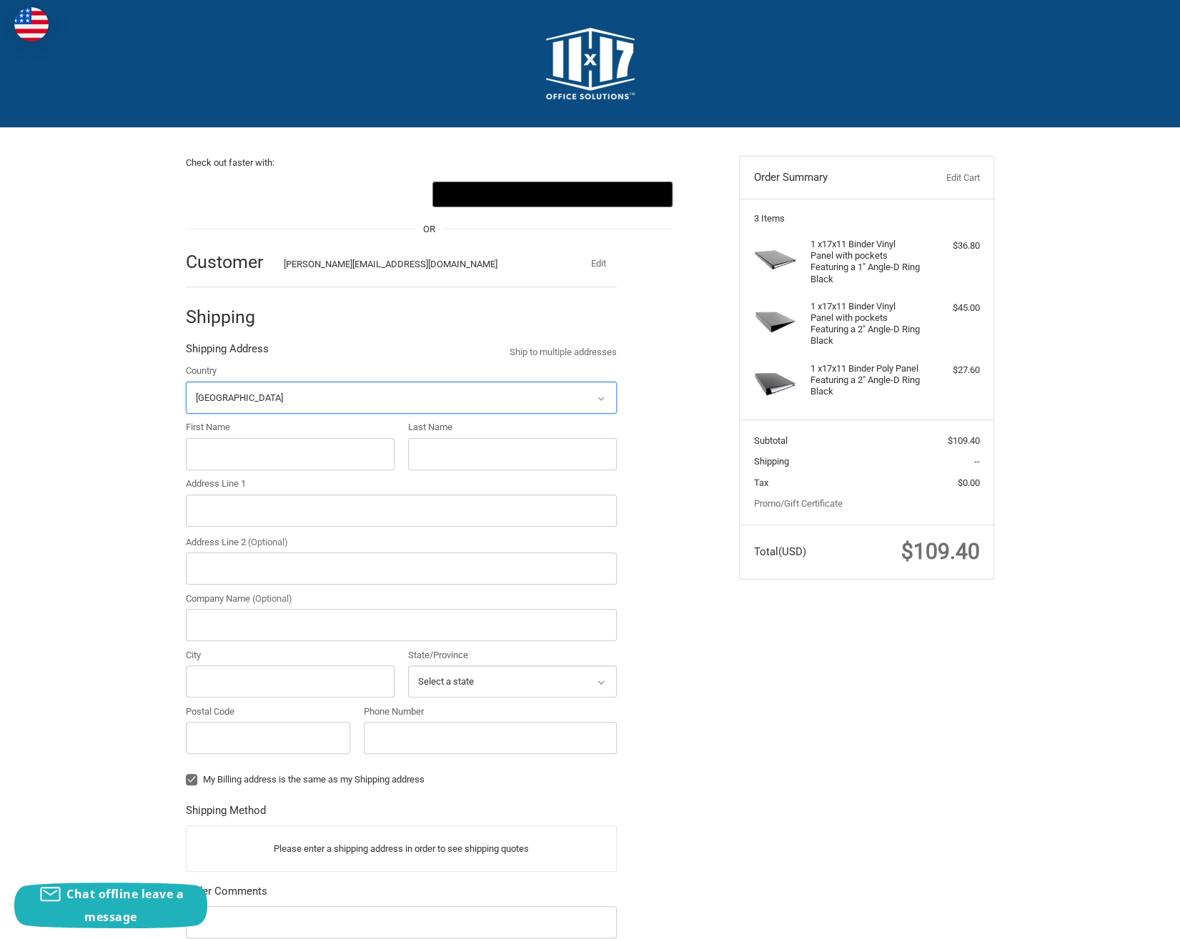
scroll to position [99, 0]
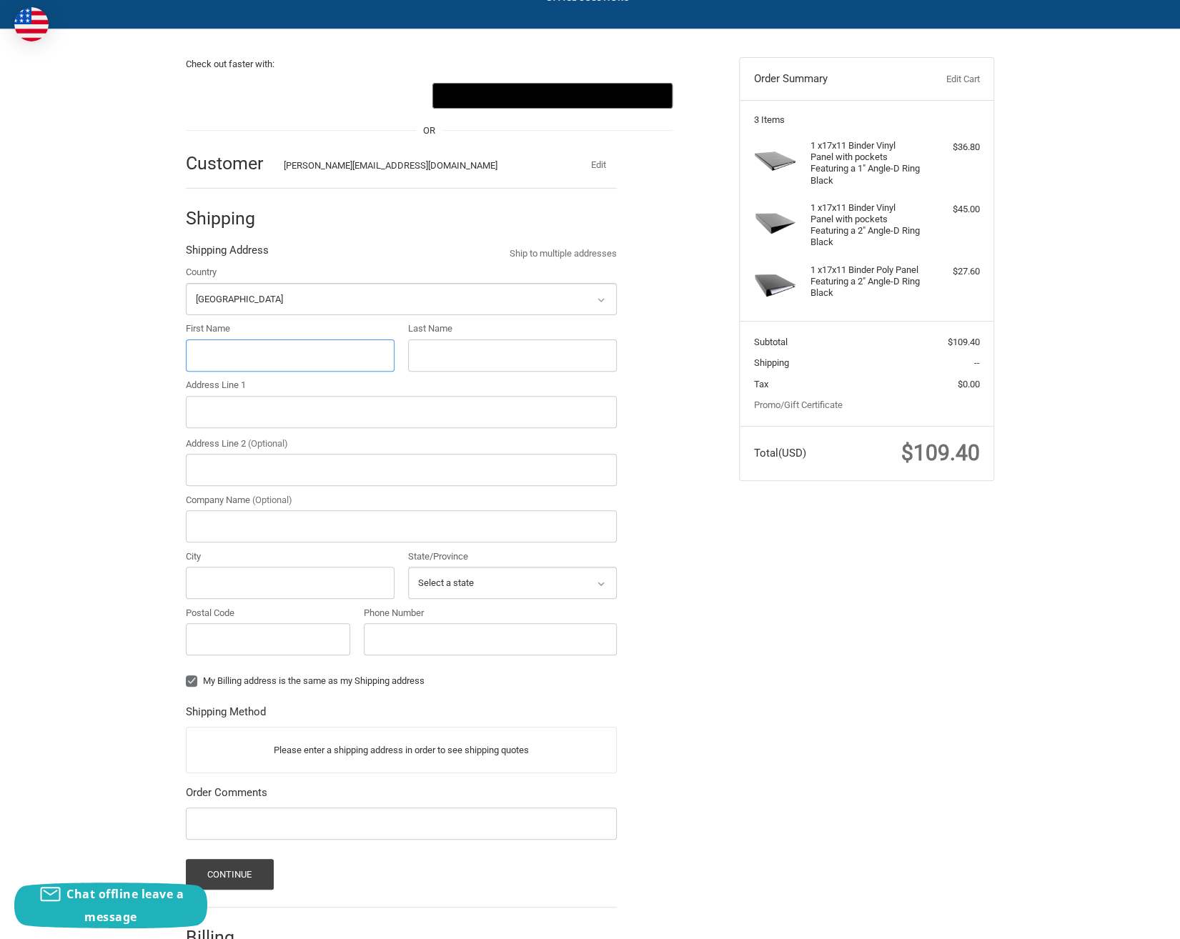
click at [221, 353] on input "First Name" at bounding box center [290, 355] width 209 height 32
type input "Dr. Brock"
type input "Terry"
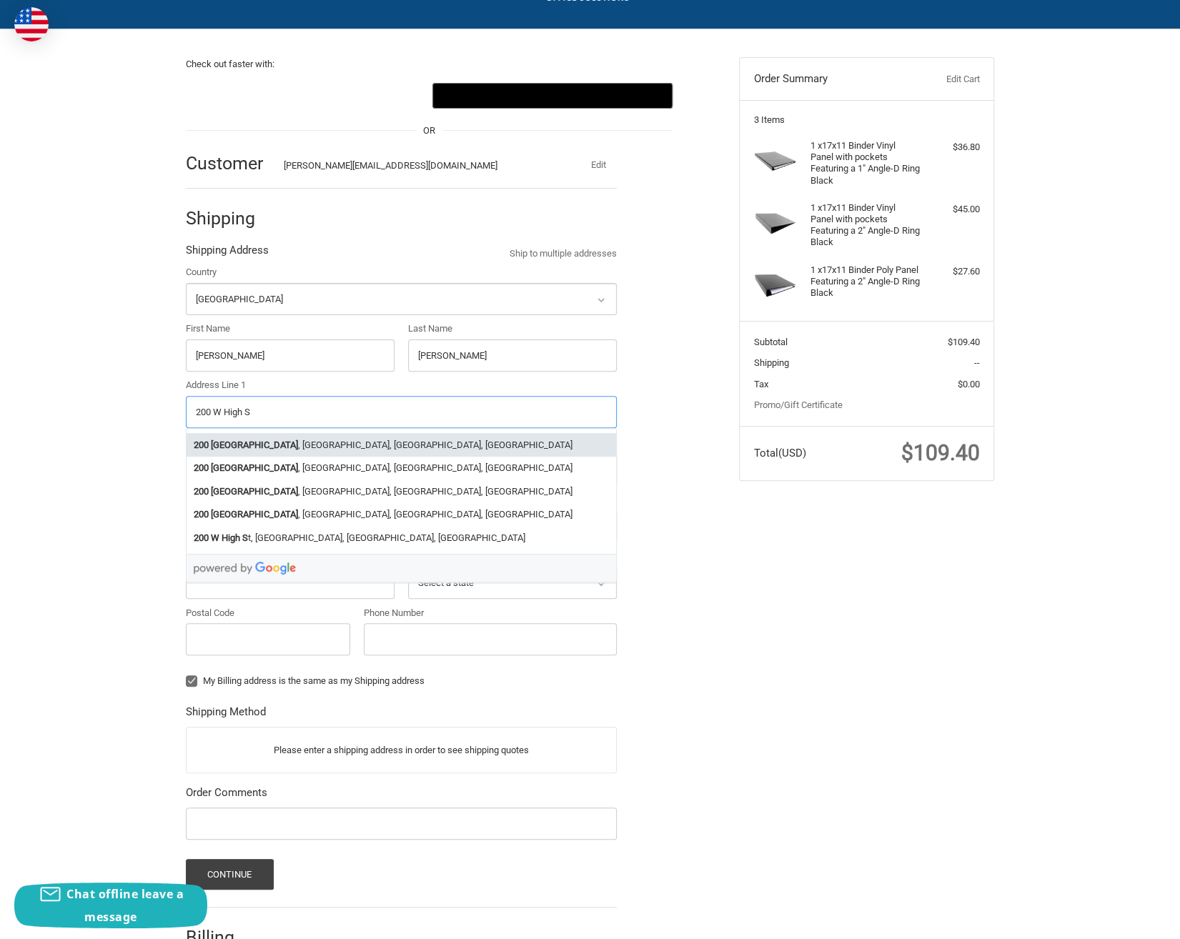
click at [262, 441] on strong "West High Street" at bounding box center [254, 445] width 87 height 14
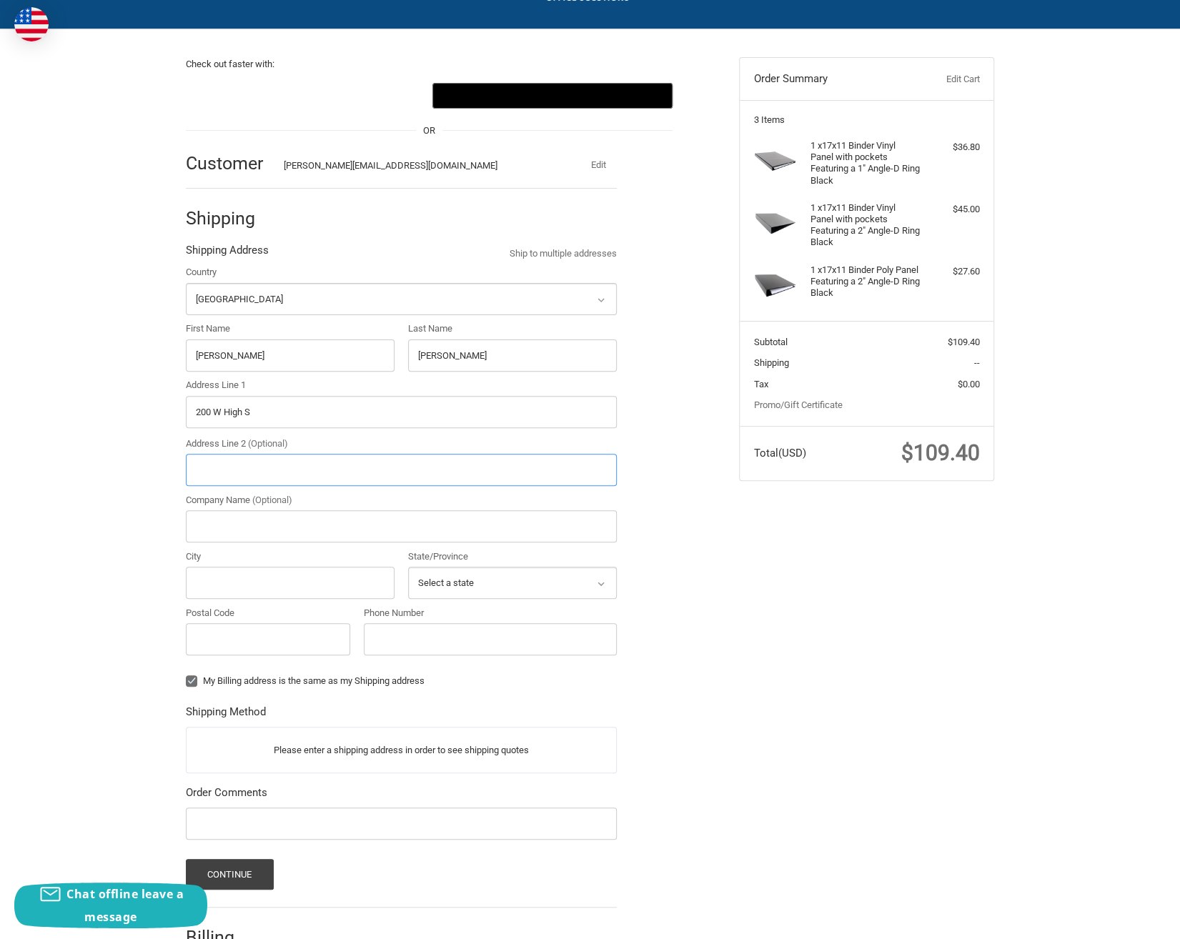
type input "200 West High Street"
type input "Lexington"
type input "40507"
select select "KY"
click at [243, 526] on input "Company Name (Optional)" at bounding box center [401, 526] width 431 height 32
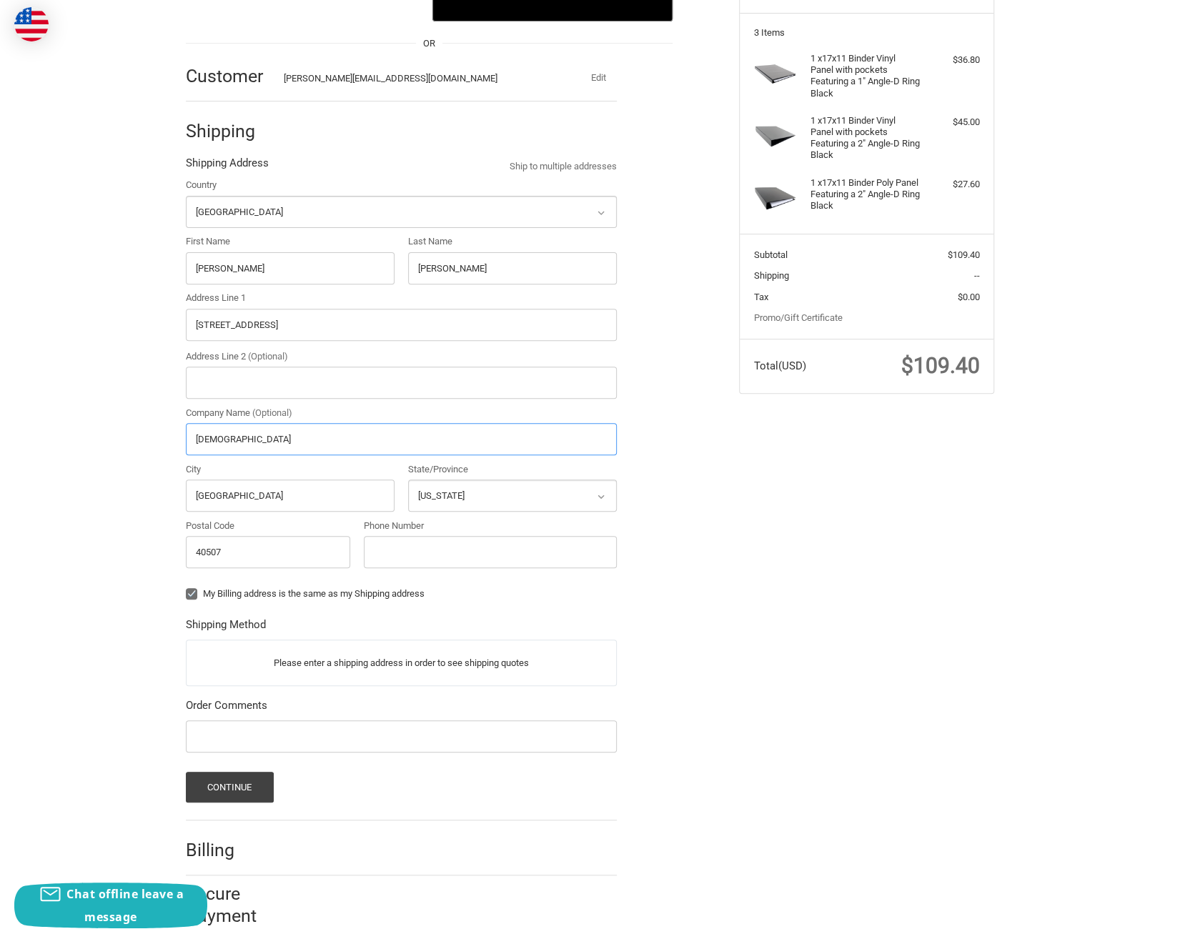
scroll to position [202, 0]
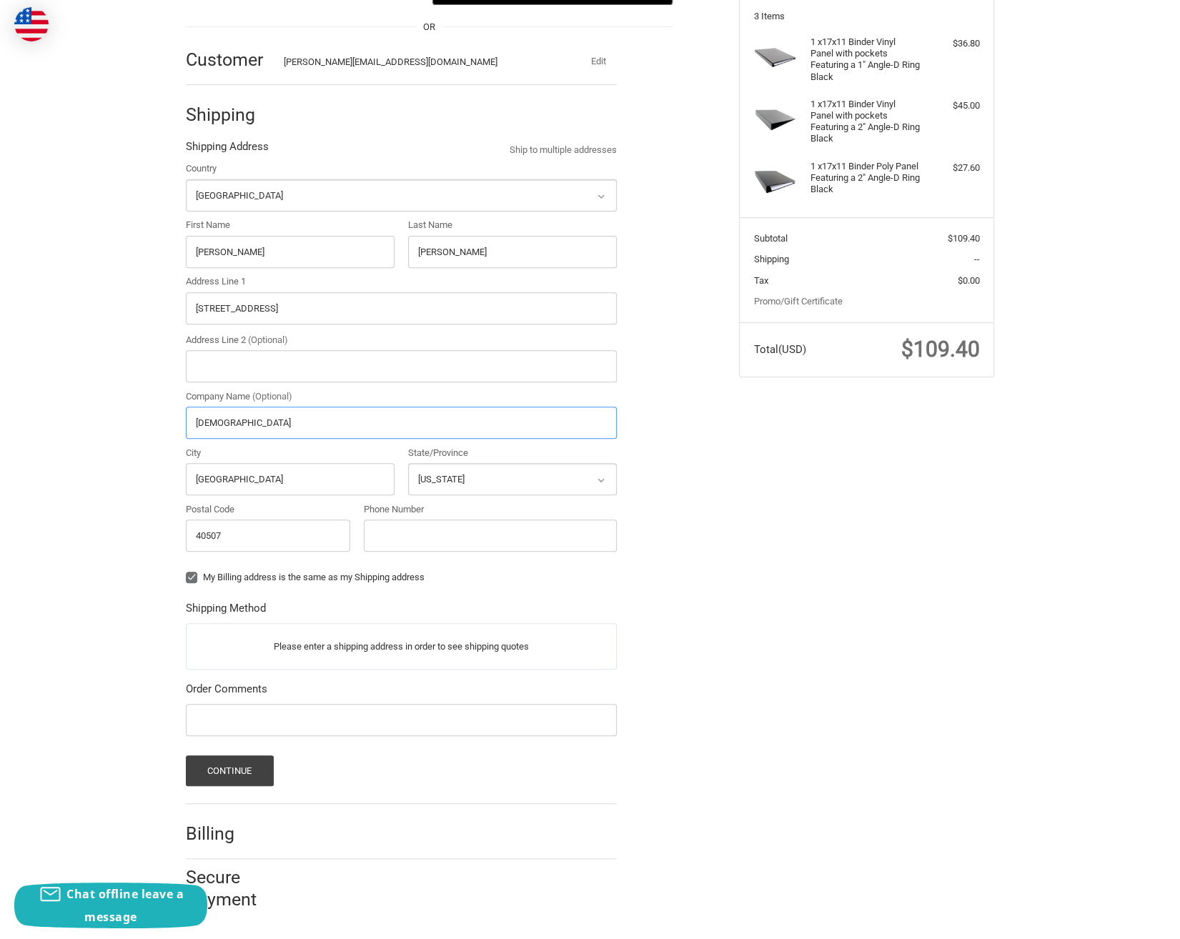
type input "First United Methodist Church"
click at [193, 575] on label "My Billing address is the same as my Shipping address" at bounding box center [401, 577] width 431 height 11
click at [187, 571] on input "My Billing address is the same as my Shipping address" at bounding box center [186, 570] width 1 height 1
click at [193, 575] on label "My Billing address is the same as my Shipping address" at bounding box center [401, 577] width 431 height 11
click at [187, 571] on input "My Billing address is the same as my Shipping address" at bounding box center [186, 570] width 1 height 1
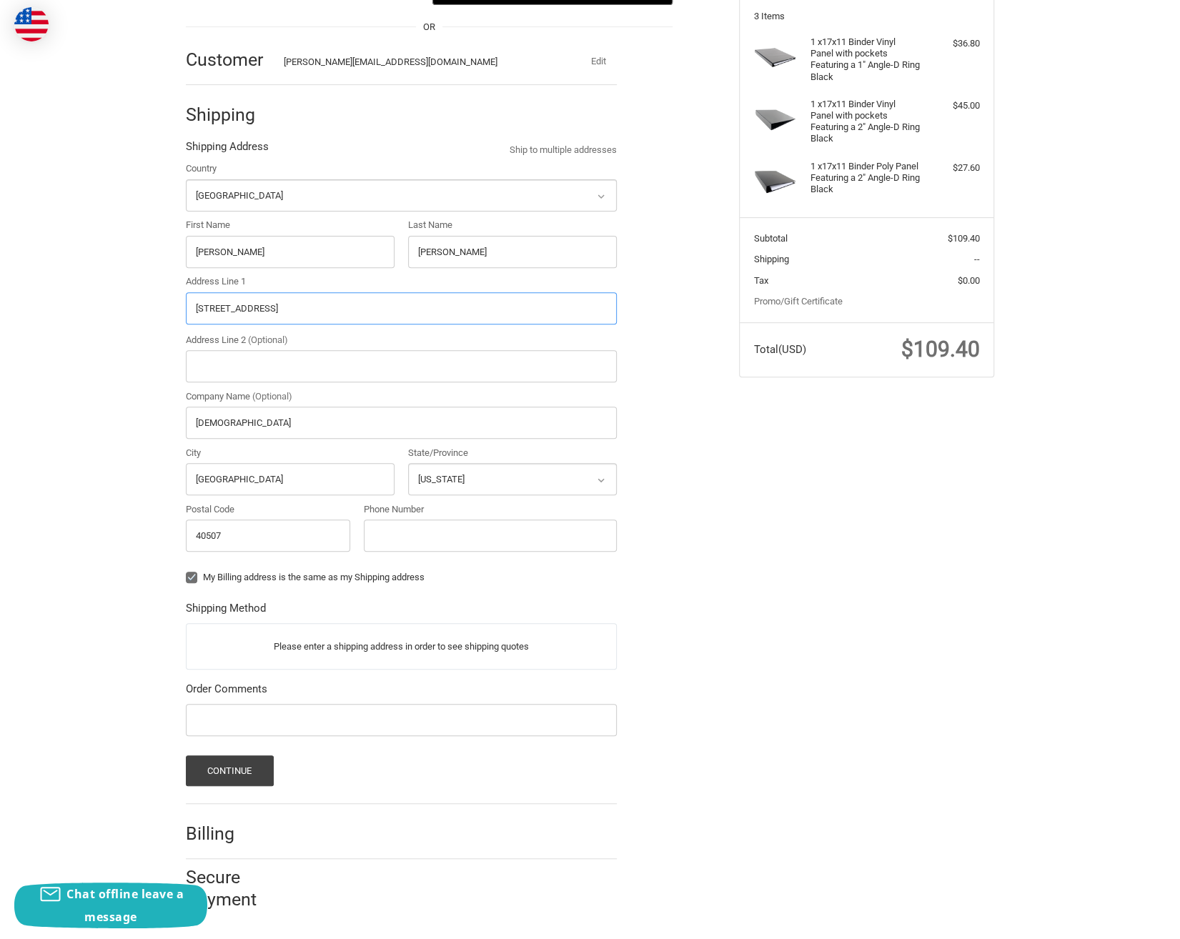
click at [317, 312] on input "200 West High Street" at bounding box center [401, 308] width 431 height 32
click at [335, 418] on input "First United Methodist Church" at bounding box center [401, 423] width 431 height 32
click at [192, 575] on label "My Billing address is the same as my Shipping address" at bounding box center [401, 577] width 431 height 11
click at [187, 571] on input "My Billing address is the same as my Shipping address" at bounding box center [186, 570] width 1 height 1
click at [192, 575] on label "My Billing address is the same as my Shipping address" at bounding box center [401, 577] width 431 height 11
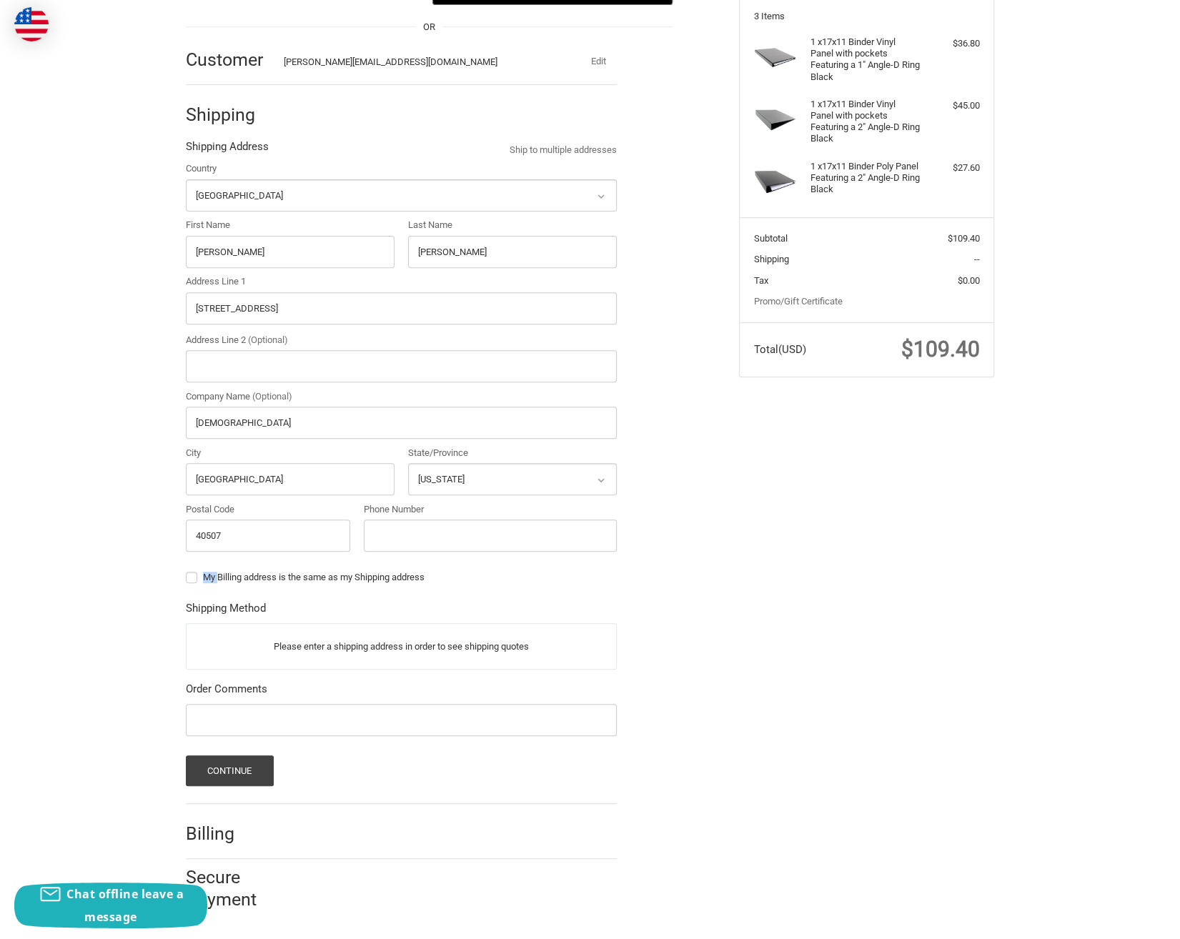
click at [187, 571] on input "My Billing address is the same as my Shipping address" at bounding box center [186, 570] width 1 height 1
checkbox input "true"
click at [236, 773] on button "Continue" at bounding box center [230, 770] width 88 height 31
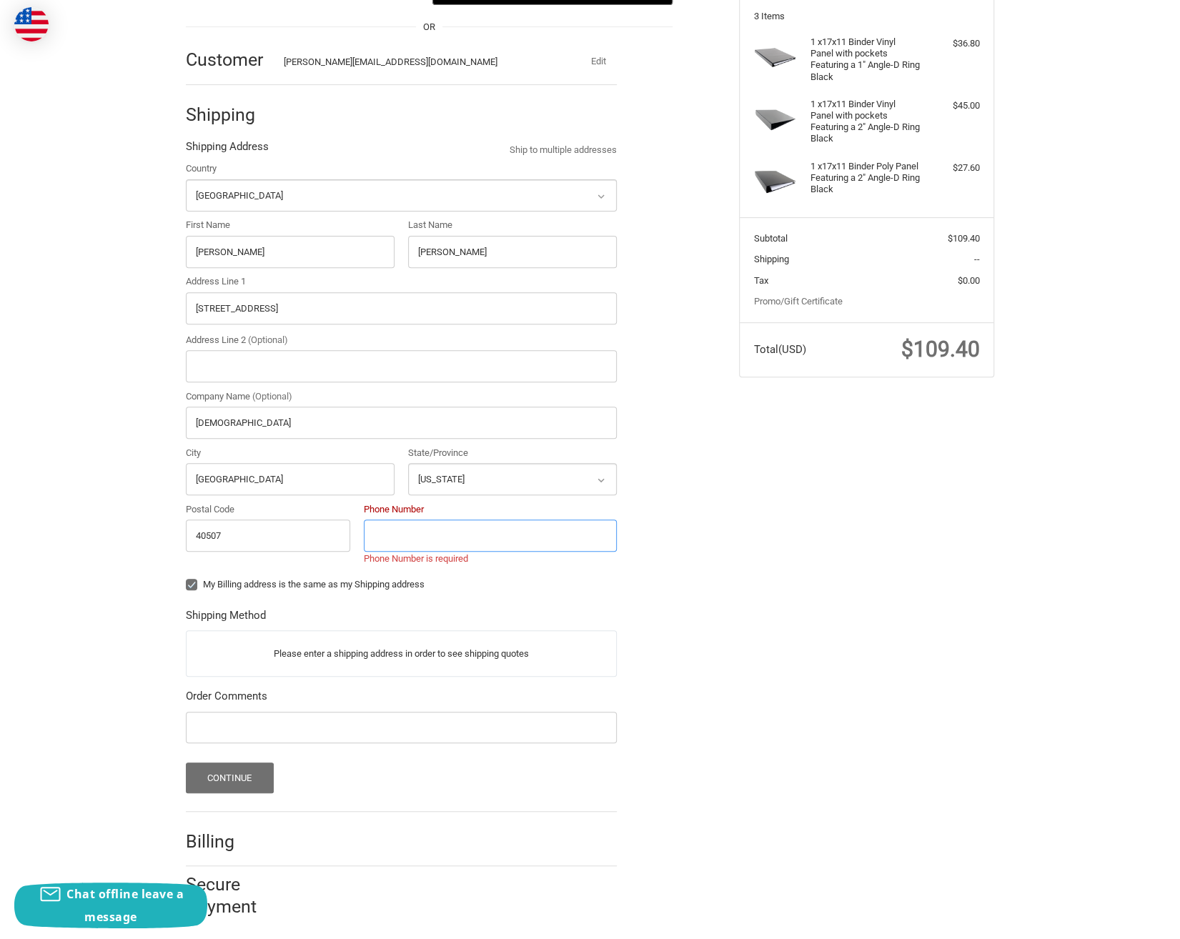
scroll to position [210, 0]
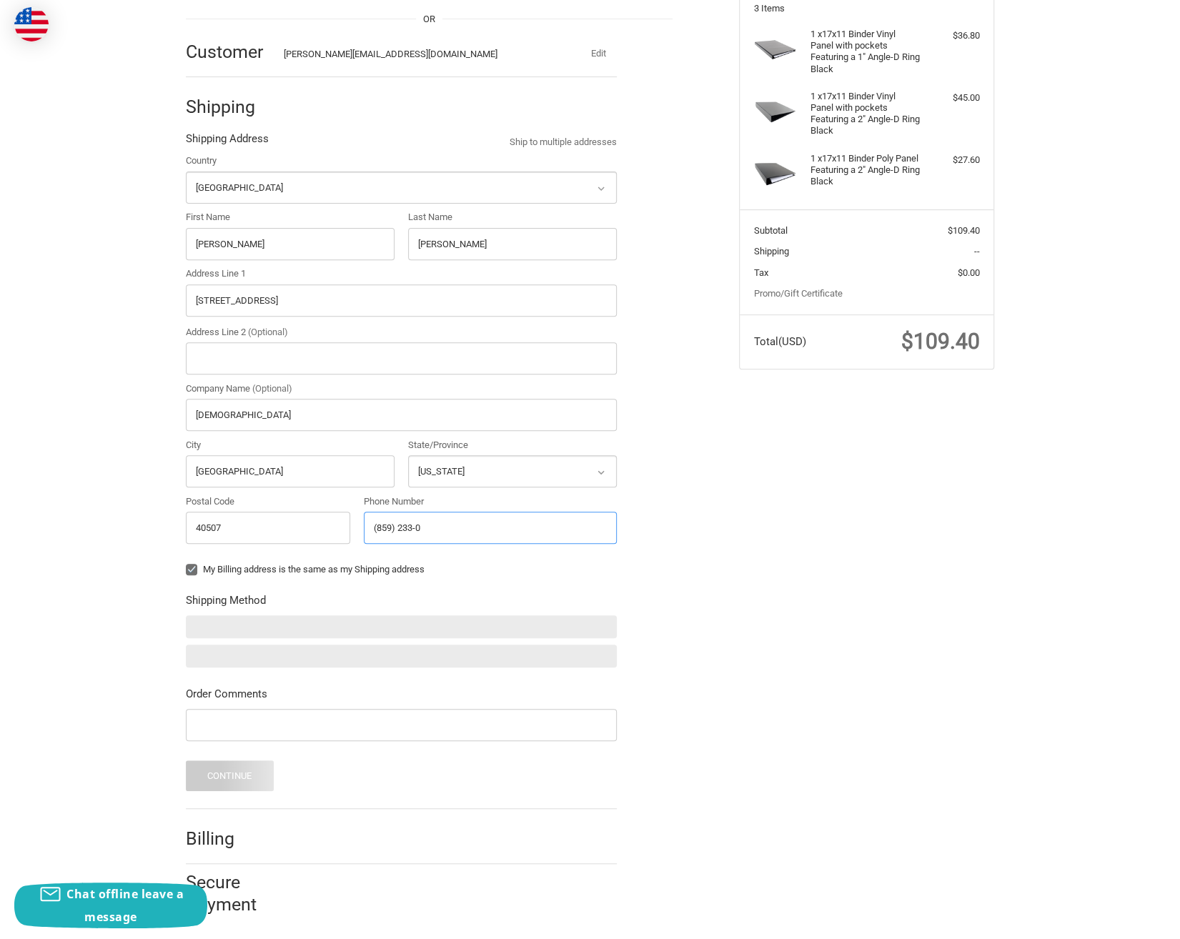
type input "(859) 233-"
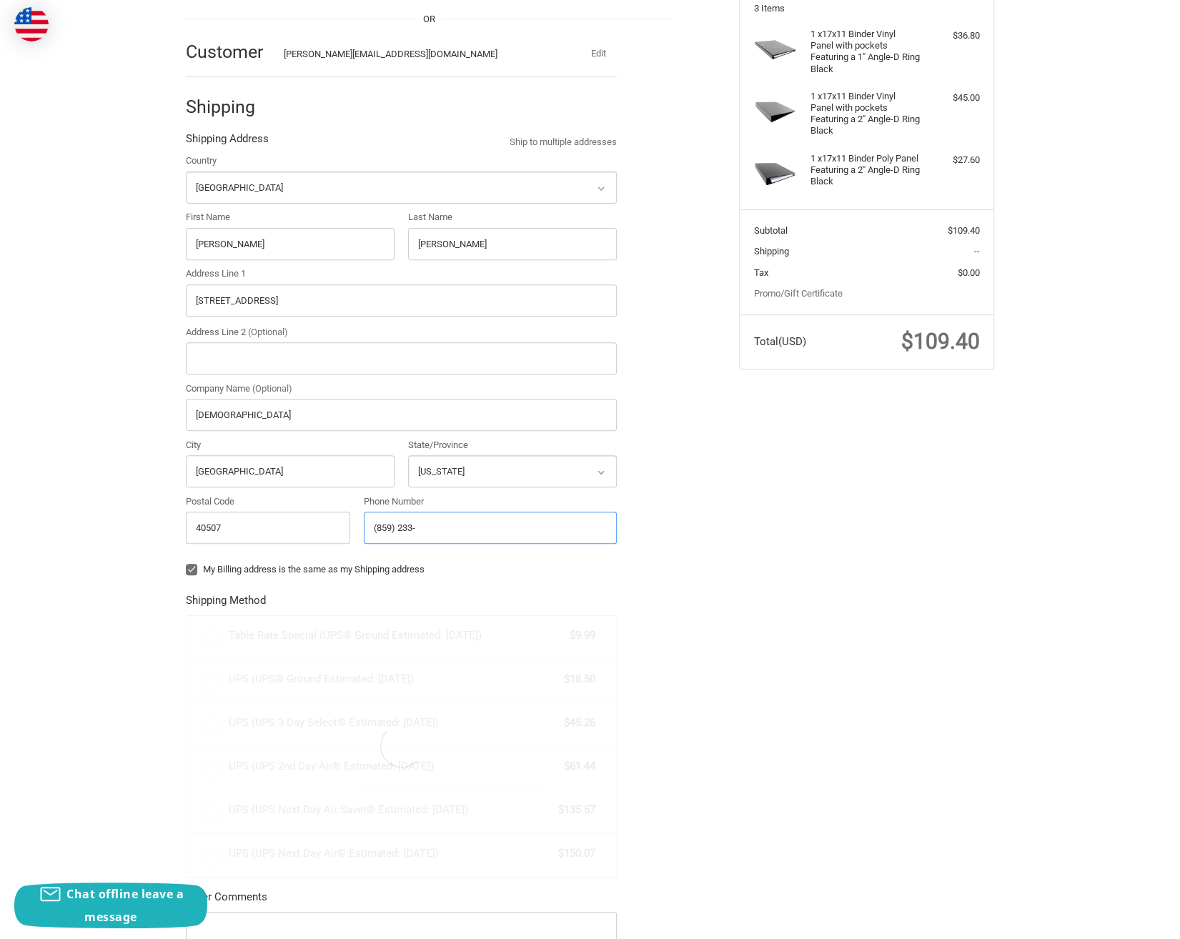
radio input "true"
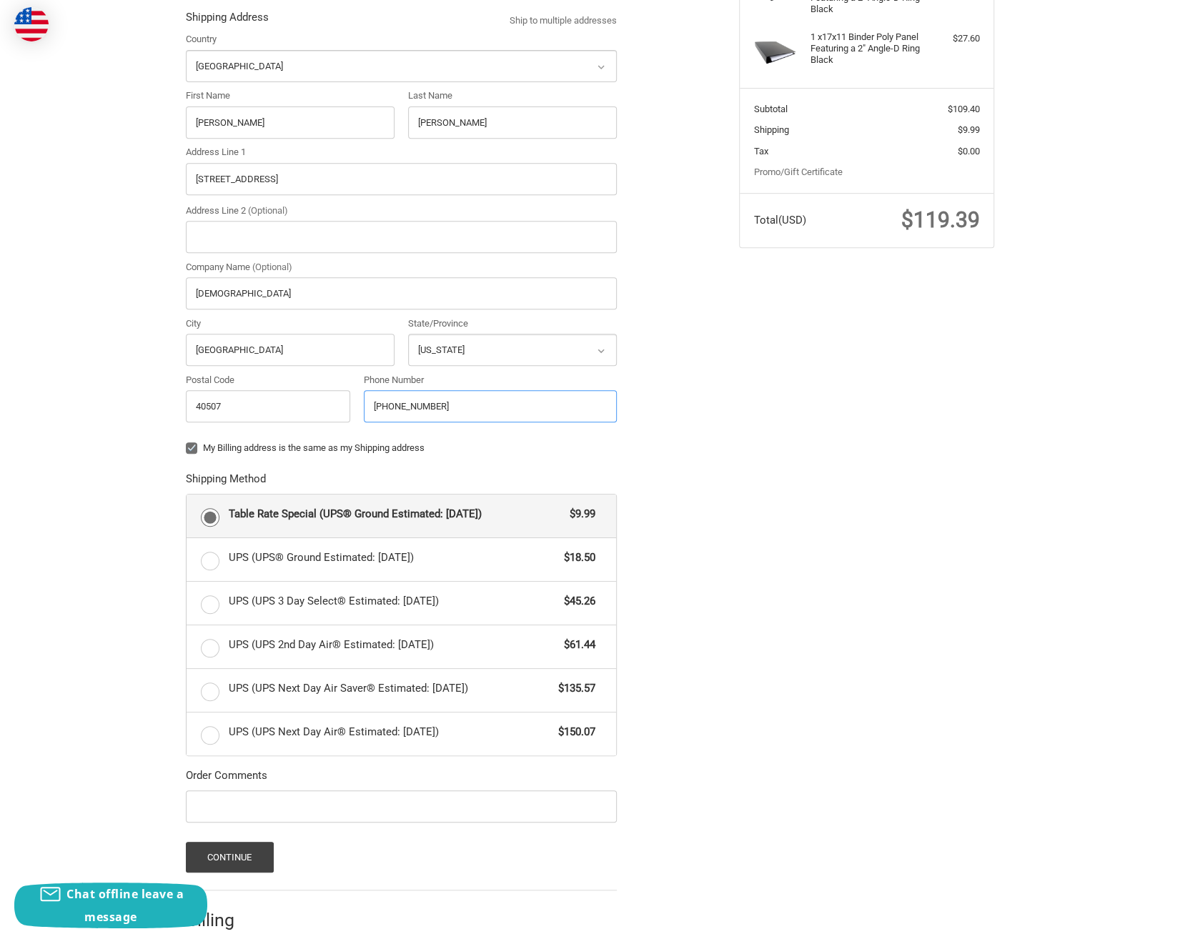
scroll to position [416, 0]
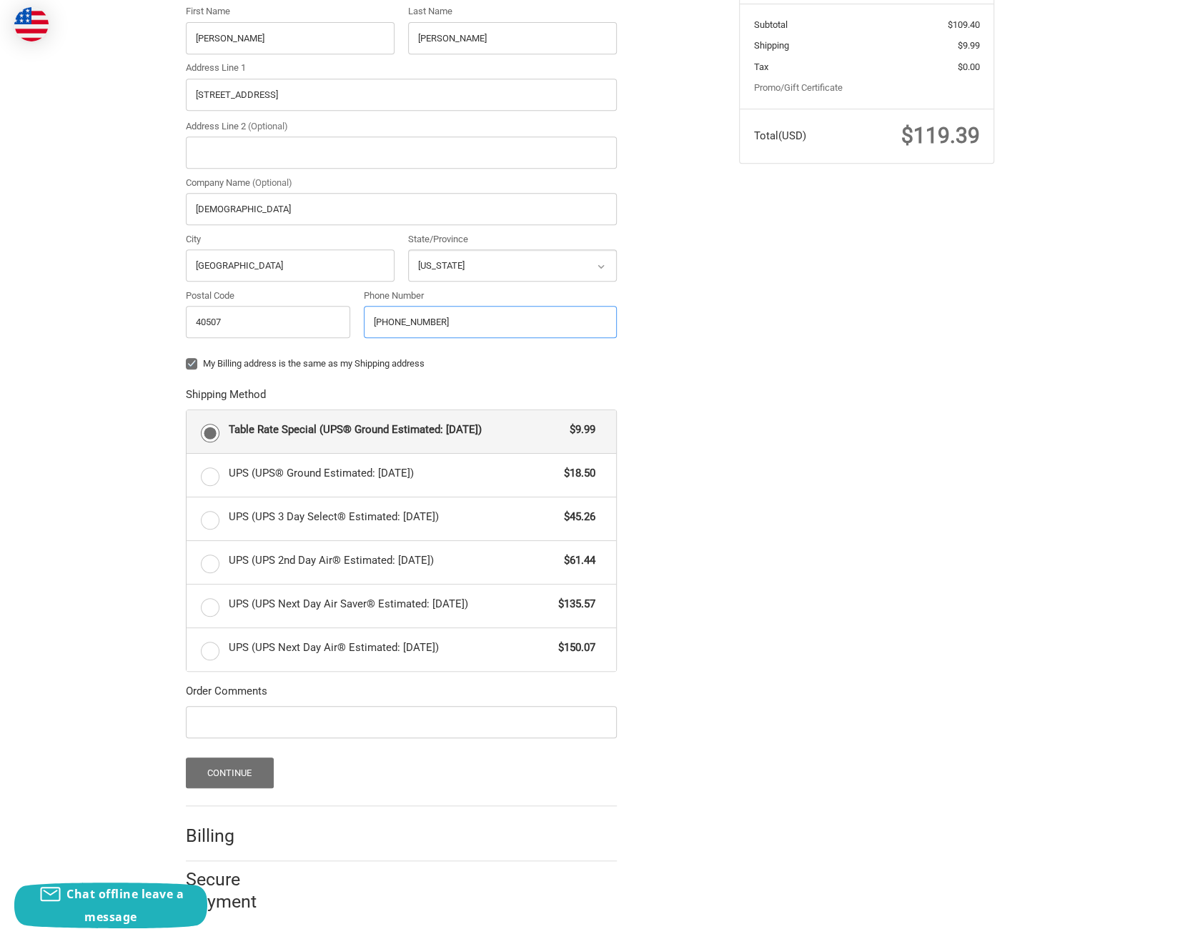
type input "(859) 233-0545"
click at [240, 770] on button "Continue" at bounding box center [230, 773] width 88 height 31
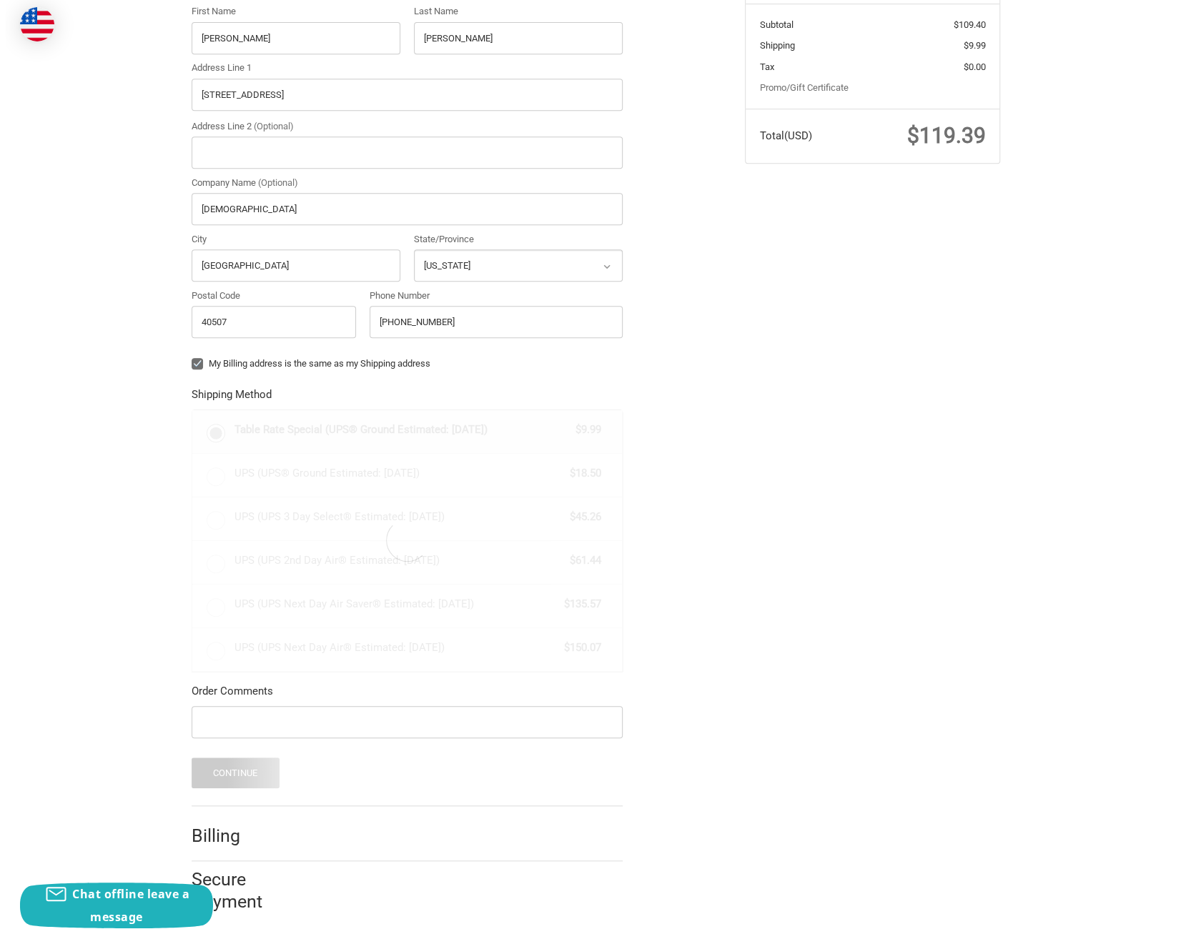
scroll to position [0, 0]
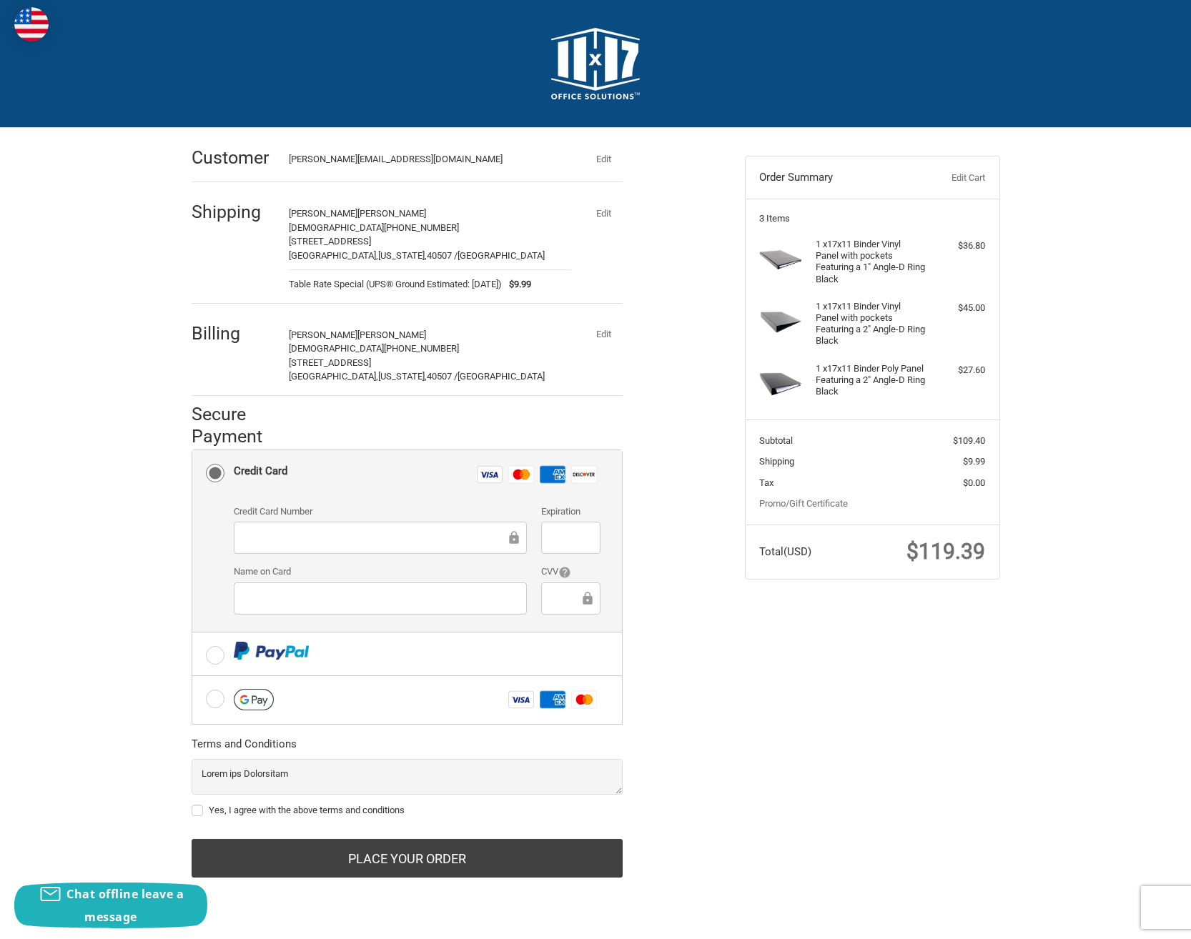
click at [828, 674] on div "Check out faster with: @import url(//fonts.googleapis.com/css?family=Google+San…" at bounding box center [596, 518] width 858 height 781
click at [197, 805] on label "Yes, I agree with the above terms and conditions" at bounding box center [407, 810] width 431 height 11
click at [192, 804] on input "Yes, I agree with the above terms and conditions" at bounding box center [192, 803] width 1 height 1
checkbox input "true"
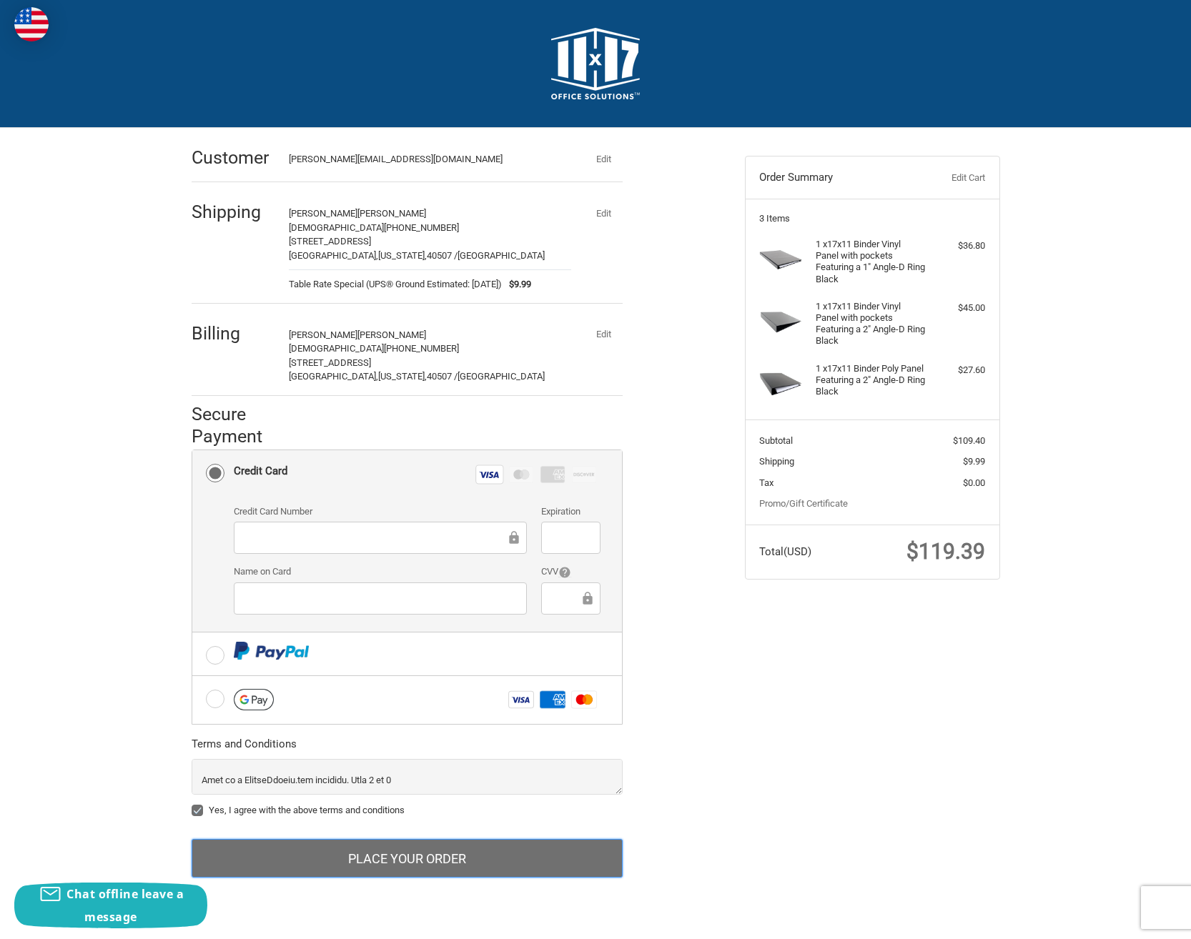
click at [402, 851] on button "Place Your Order" at bounding box center [407, 858] width 431 height 39
